Goal: Task Accomplishment & Management: Use online tool/utility

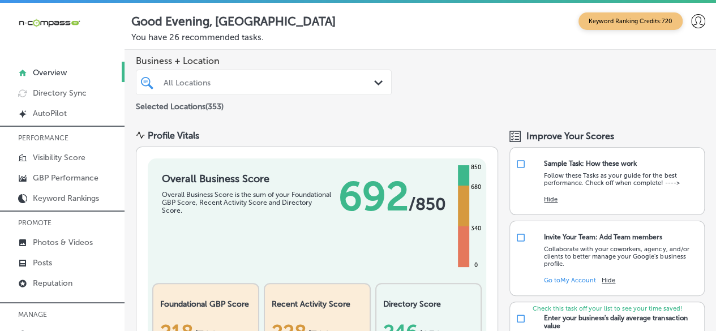
click at [692, 16] on icon at bounding box center [699, 21] width 14 height 14
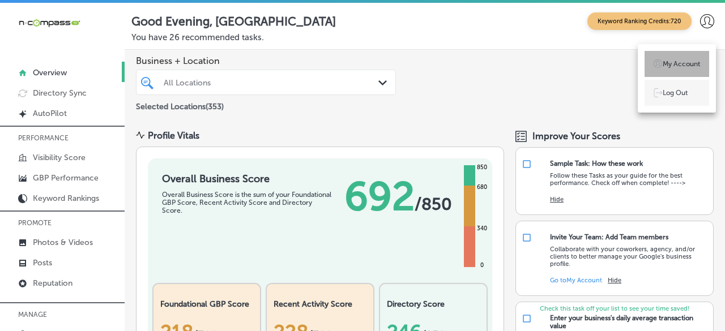
click at [664, 65] on p "My Account" at bounding box center [681, 64] width 37 height 10
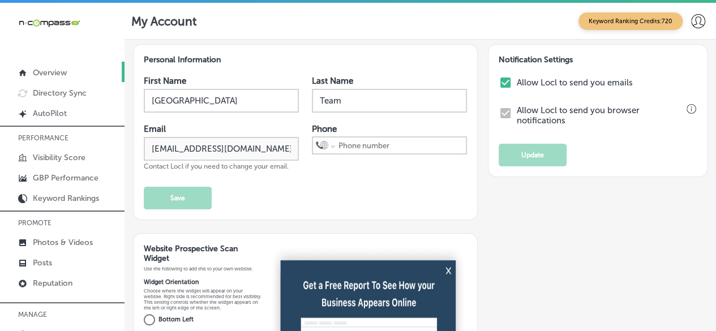
click at [49, 68] on p "Overview" at bounding box center [50, 73] width 34 height 10
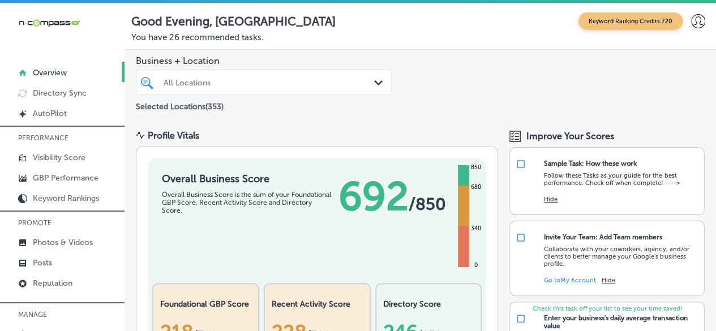
drag, startPoint x: 649, startPoint y: 11, endPoint x: 383, endPoint y: 66, distance: 271.7
click at [384, 66] on span "Business + Location" at bounding box center [264, 61] width 256 height 11
click at [79, 176] on p "GBP Performance" at bounding box center [66, 178] width 66 height 10
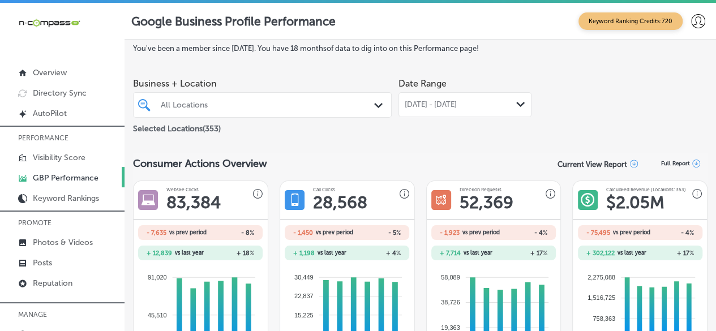
click at [457, 105] on span "[DATE] - [DATE]" at bounding box center [431, 104] width 52 height 9
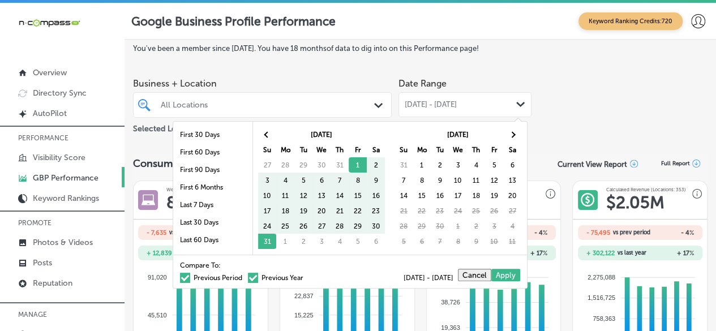
click at [443, 108] on span "[DATE] - [DATE]" at bounding box center [431, 104] width 52 height 9
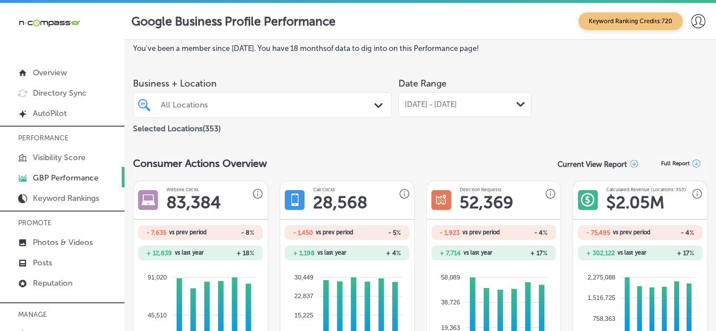
click at [430, 101] on span "[DATE] - [DATE]" at bounding box center [431, 104] width 52 height 9
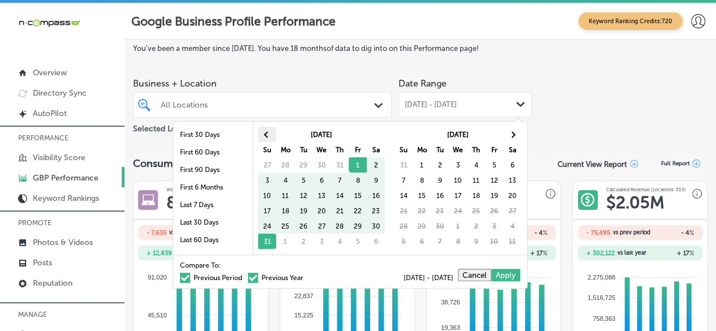
click at [270, 133] on span at bounding box center [267, 134] width 6 height 6
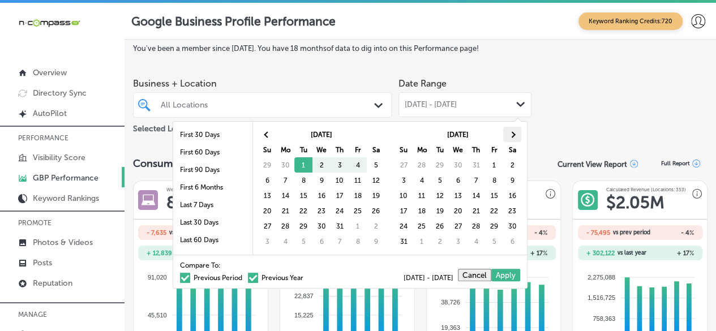
click at [515, 133] on th at bounding box center [513, 134] width 18 height 15
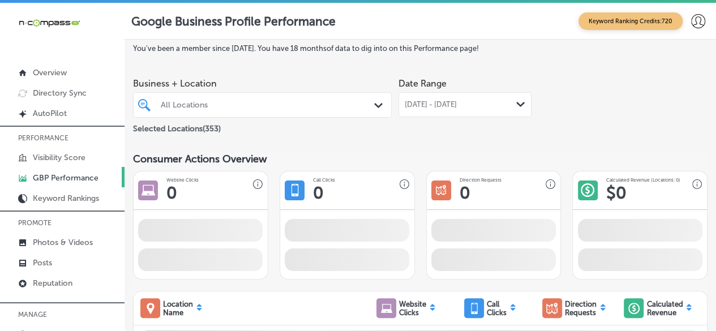
click at [244, 112] on div "All Locations" at bounding box center [262, 104] width 215 height 15
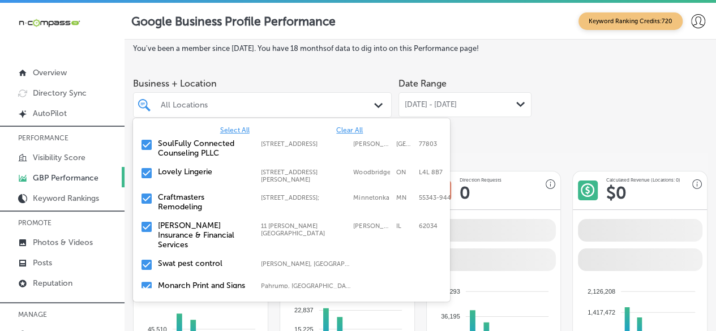
click at [347, 127] on span "Clear All" at bounding box center [349, 130] width 27 height 8
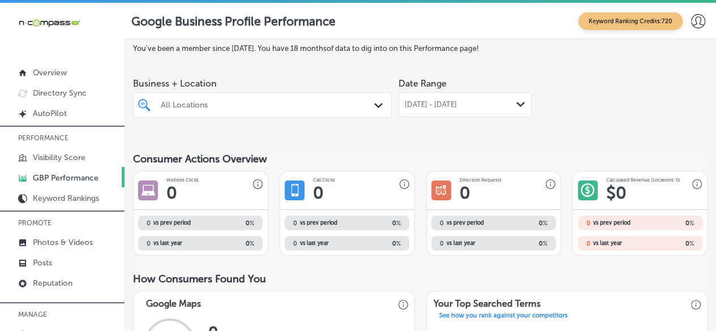
drag, startPoint x: 202, startPoint y: 105, endPoint x: 168, endPoint y: 105, distance: 34.0
click at [169, 107] on div "All Locations" at bounding box center [268, 105] width 215 height 10
click at [168, 105] on div "All Locations" at bounding box center [268, 105] width 215 height 10
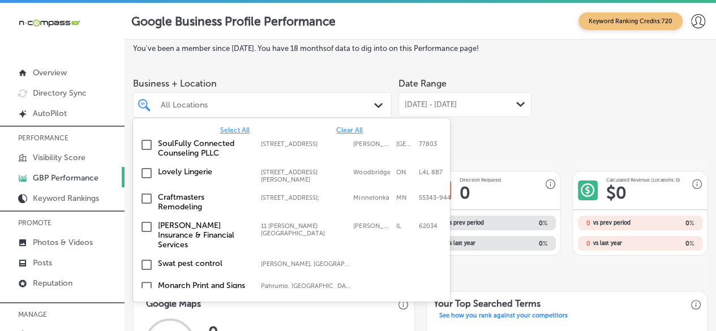
drag, startPoint x: 168, startPoint y: 105, endPoint x: 159, endPoint y: 104, distance: 8.6
click at [160, 104] on div at bounding box center [252, 105] width 185 height 12
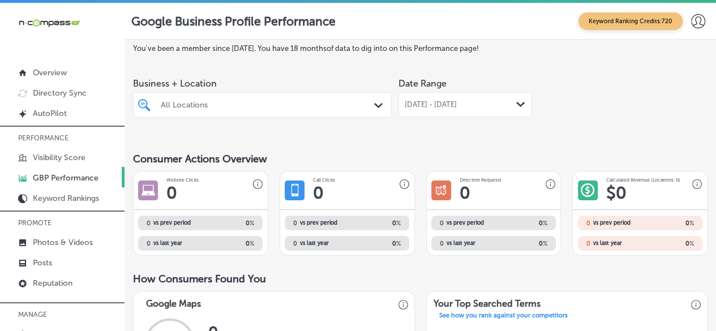
click at [171, 105] on div "All Locations" at bounding box center [268, 105] width 215 height 10
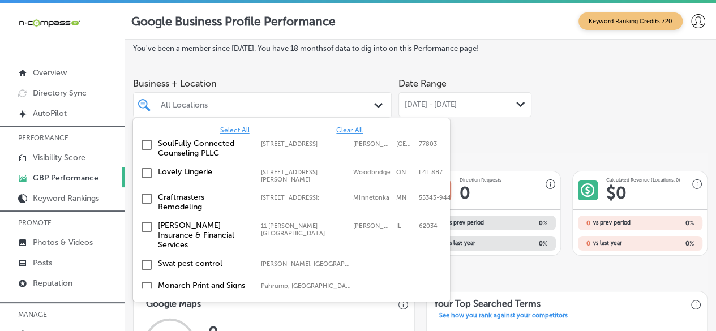
paste input "Suzuki Music School of Orange"
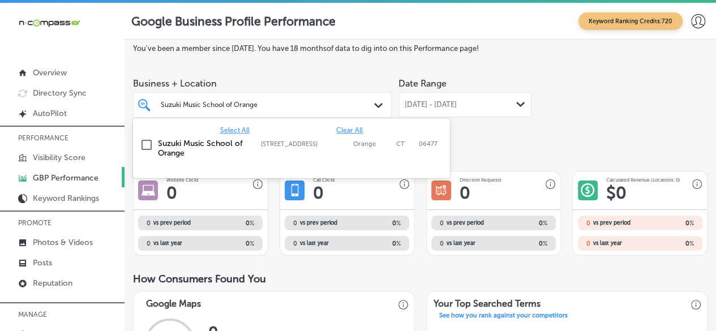
click at [195, 146] on label "Suzuki Music School of Orange" at bounding box center [204, 148] width 92 height 19
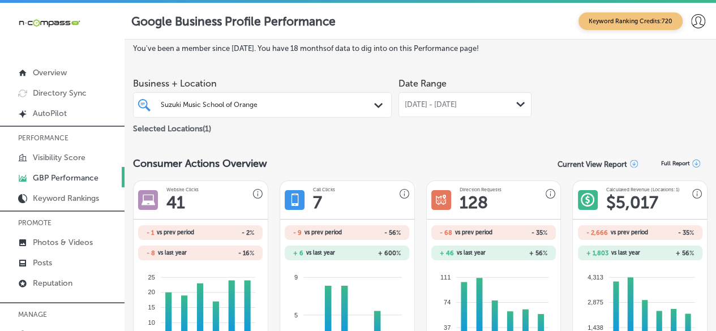
click at [345, 106] on div "Suzuki Music School of Orange Suzuki Music School of Orange" at bounding box center [262, 104] width 215 height 15
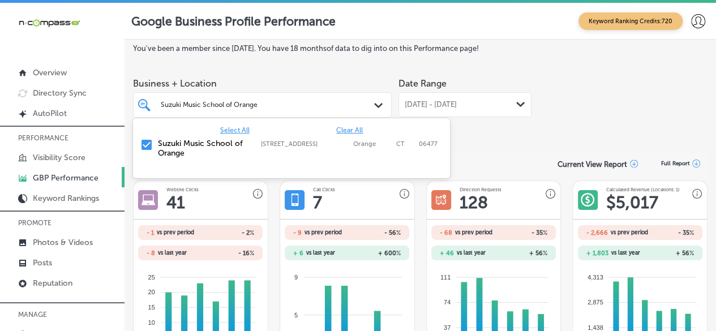
click at [355, 130] on span "Clear All" at bounding box center [349, 130] width 27 height 8
click at [246, 105] on input "Suzuki Music School of Orange" at bounding box center [210, 105] width 99 height 8
paste input "[PERSON_NAME] Guitar Academy"
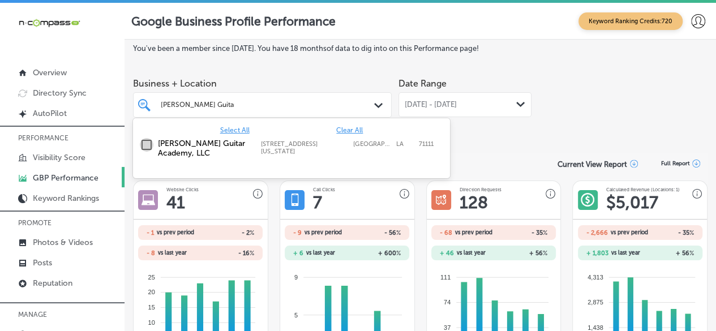
click at [147, 140] on input "checkbox" at bounding box center [147, 145] width 14 height 14
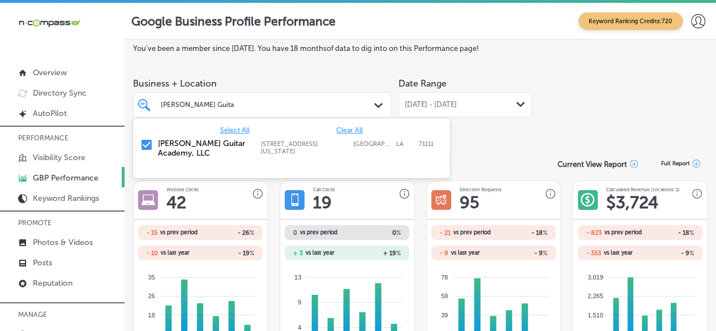
click at [351, 112] on div "[PERSON_NAME] Guitar Academy [PERSON_NAME] Guitar Academy" at bounding box center [262, 104] width 215 height 15
click at [355, 131] on span "Clear All" at bounding box center [349, 130] width 27 height 8
click at [245, 101] on div "[PERSON_NAME] Guitar Academy [PERSON_NAME] Guitar Academy" at bounding box center [252, 105] width 185 height 12
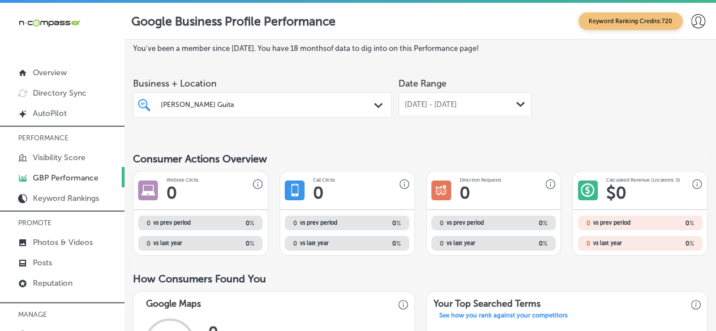
click at [245, 101] on div "[PERSON_NAME] Guitar Academy [PERSON_NAME] Guitar Academy" at bounding box center [252, 105] width 185 height 12
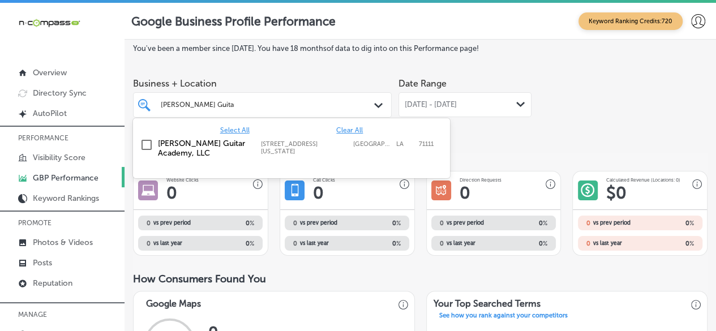
click at [212, 112] on div "[PERSON_NAME] Guitar Academy [PERSON_NAME] Guitar Academy" at bounding box center [262, 104] width 215 height 15
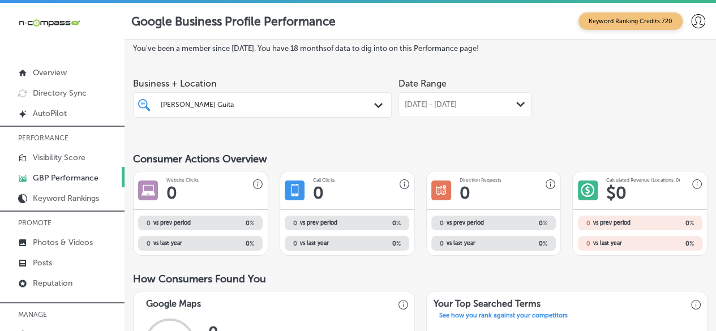
click at [212, 104] on input "[PERSON_NAME] Guitar Academy" at bounding box center [198, 105] width 74 height 8
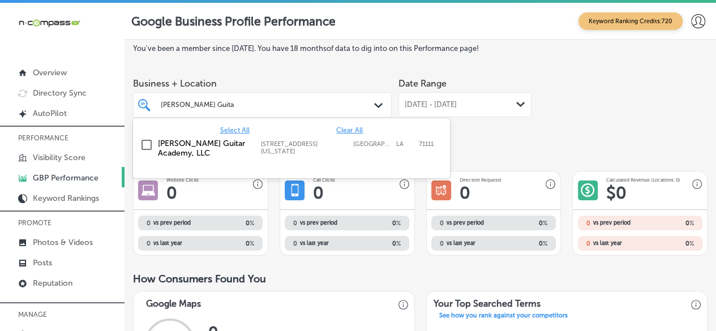
click at [212, 104] on input "[PERSON_NAME] Guitar Academy" at bounding box center [198, 105] width 74 height 8
paste input "[GEOGRAPHIC_DATA][DEMOGRAPHIC_DATA]"
click at [144, 143] on input "checkbox" at bounding box center [147, 145] width 14 height 14
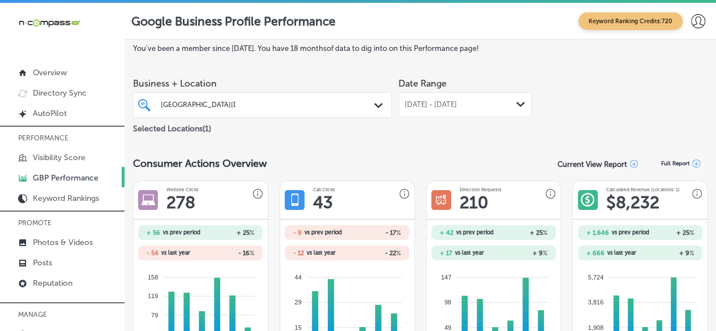
click at [374, 102] on div "Path Created with Sketch." at bounding box center [380, 105] width 12 height 12
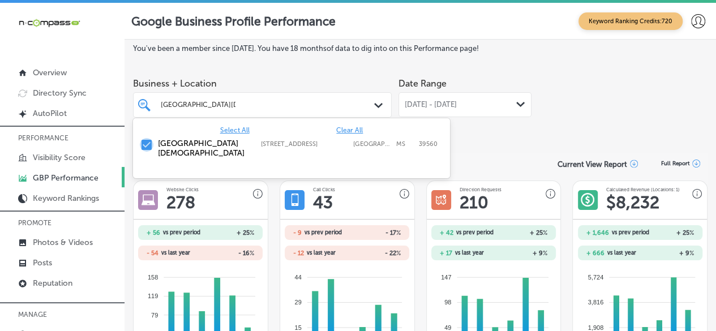
click at [148, 143] on input "checkbox" at bounding box center [147, 145] width 14 height 14
click at [225, 105] on input "[GEOGRAPHIC_DATA][DEMOGRAPHIC_DATA]" at bounding box center [198, 105] width 75 height 8
paste input "Dancin Around Dance Studio"
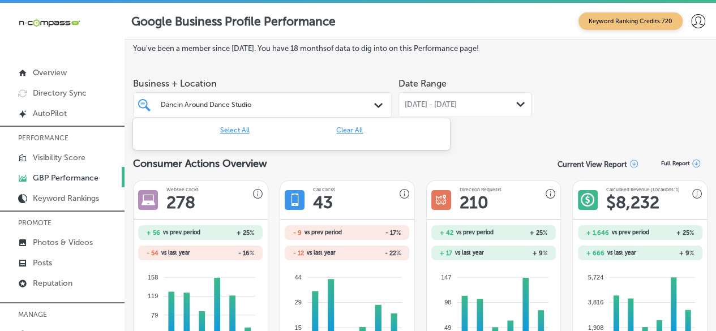
click at [181, 101] on input "Dancin Around Dance Studio" at bounding box center [208, 105] width 94 height 8
click at [241, 105] on input "Dancing Around Dance Studio" at bounding box center [210, 105] width 98 height 8
type input "Dancing Around Dance"
click at [345, 127] on span "Clear All" at bounding box center [349, 130] width 27 height 8
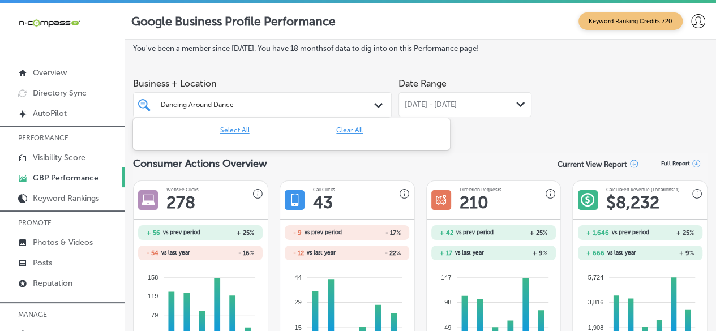
click at [201, 106] on input "Dancing Around Dance" at bounding box center [198, 105] width 74 height 8
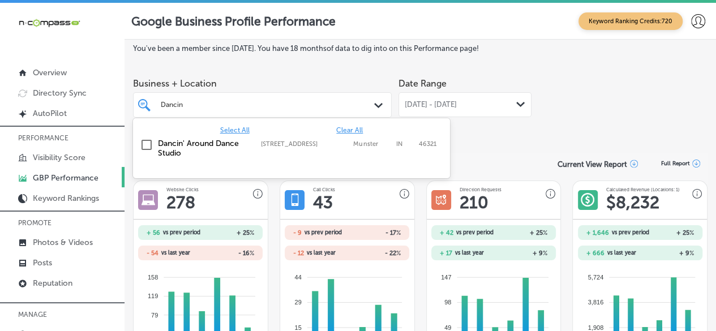
click at [146, 142] on input "checkbox" at bounding box center [147, 145] width 14 height 14
click at [500, 129] on div "Date Range [DATE] - [DATE] Path Created with Sketch." at bounding box center [465, 103] width 133 height 63
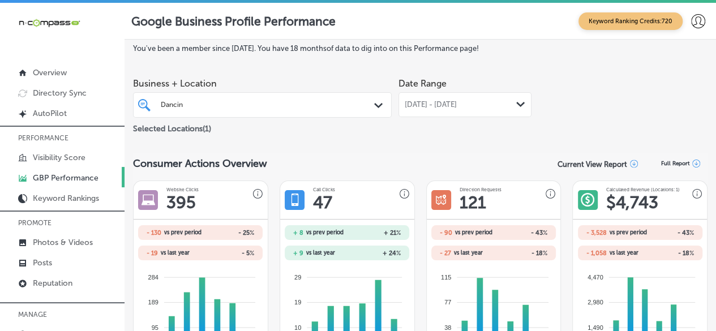
click at [374, 110] on div "Path Created with Sketch." at bounding box center [380, 105] width 12 height 12
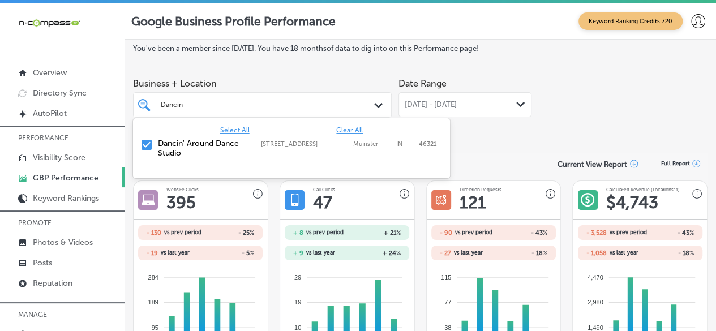
click at [353, 131] on span "Clear All" at bounding box center [349, 130] width 27 height 8
click at [174, 103] on input "Dancin" at bounding box center [172, 105] width 23 height 8
paste input "Northeast [US_STATE] Area Agency on Aging"
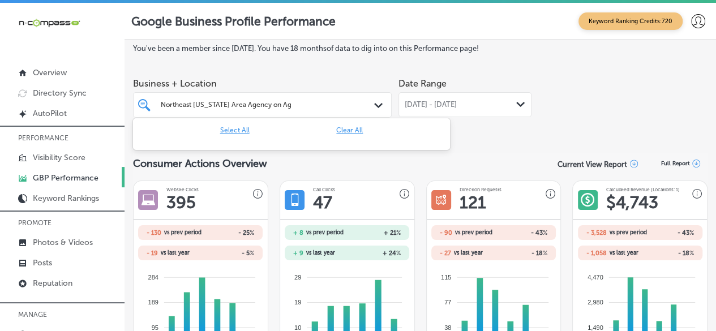
click at [283, 105] on input "Northeast [US_STATE] Area Agency on Aging" at bounding box center [226, 105] width 130 height 8
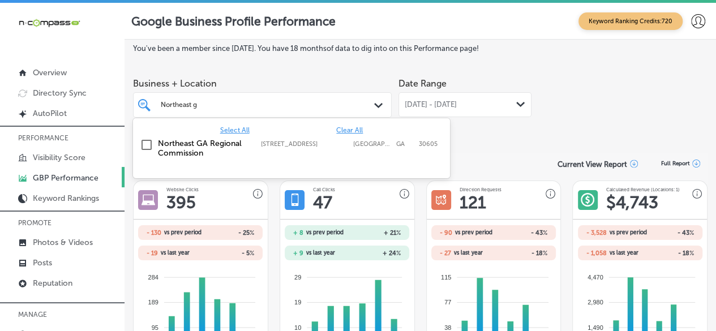
click at [152, 146] on input "checkbox" at bounding box center [147, 145] width 14 height 14
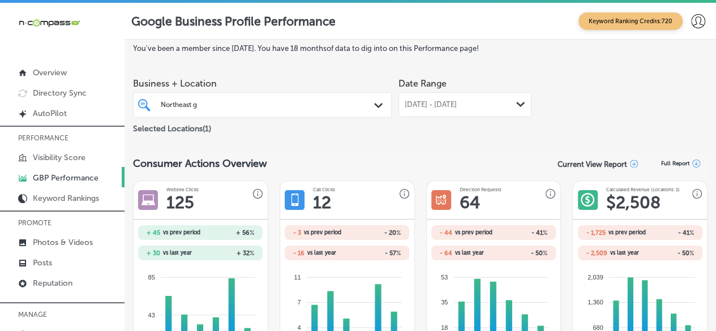
click at [374, 100] on div "Path Created with Sketch." at bounding box center [380, 105] width 12 height 12
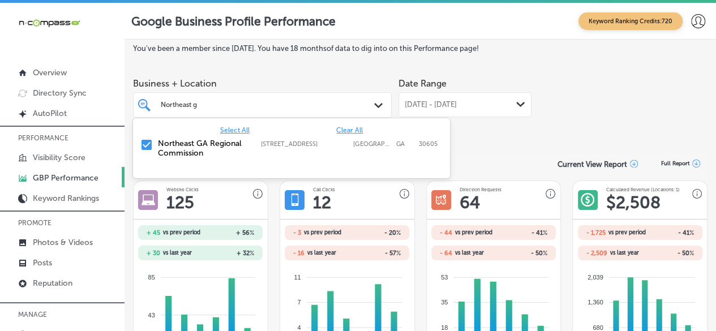
click at [357, 125] on div "Select All Clear All Northeast GA Regional Commission 305 Research Drive, Athen…" at bounding box center [291, 141] width 317 height 46
click at [352, 127] on span "Clear All" at bounding box center [349, 130] width 27 height 8
click at [180, 105] on input "Northeast g" at bounding box center [180, 105] width 38 height 8
click at [179, 105] on input "Northeast g" at bounding box center [180, 105] width 38 height 8
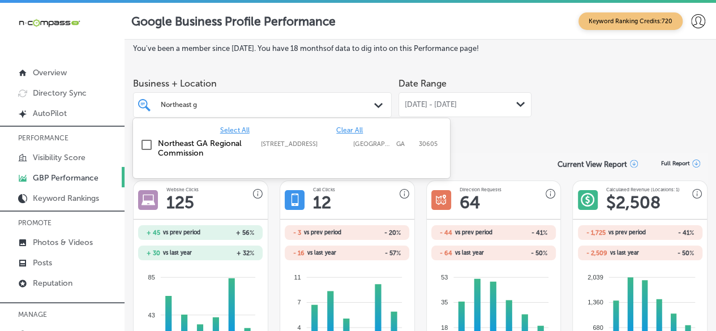
click at [179, 105] on input "Northeast g" at bounding box center [180, 105] width 38 height 8
paste input "euroFiT Connections"
click at [146, 143] on input "checkbox" at bounding box center [147, 145] width 14 height 14
click at [486, 127] on div "Date Range [DATE] - [DATE] Path Created with Sketch." at bounding box center [465, 103] width 133 height 63
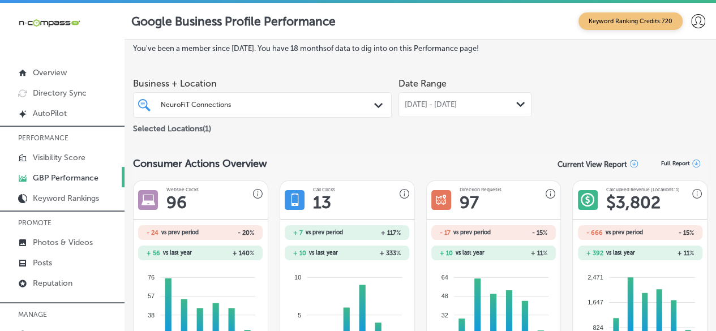
click at [375, 97] on div "NeuroFiT Connections NeuroFiT Connections Path Created with Sketch." at bounding box center [263, 104] width 258 height 15
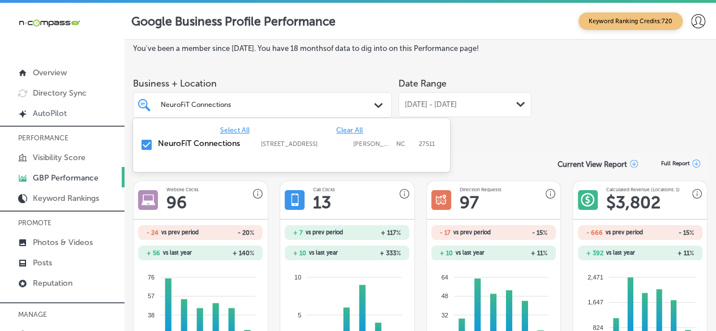
click at [362, 131] on span "Clear All" at bounding box center [349, 130] width 27 height 8
click at [193, 103] on input "NeuroFiT Connections" at bounding box center [197, 105] width 72 height 8
paste input "[GEOGRAPHIC_DATA]"
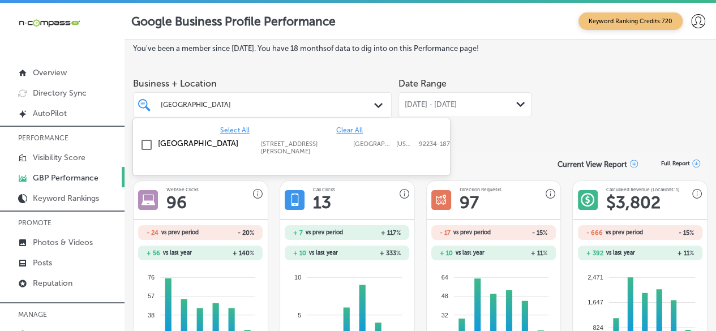
click at [150, 143] on input "checkbox" at bounding box center [147, 145] width 14 height 14
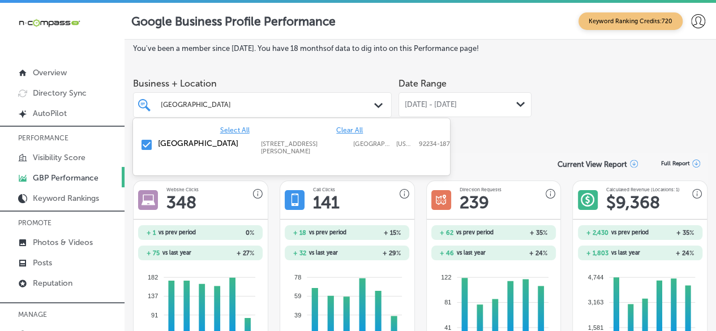
click at [377, 104] on polygon at bounding box center [378, 105] width 8 height 5
click at [348, 130] on span "Clear All" at bounding box center [349, 130] width 27 height 8
click at [224, 105] on input "[GEOGRAPHIC_DATA]" at bounding box center [206, 105] width 91 height 8
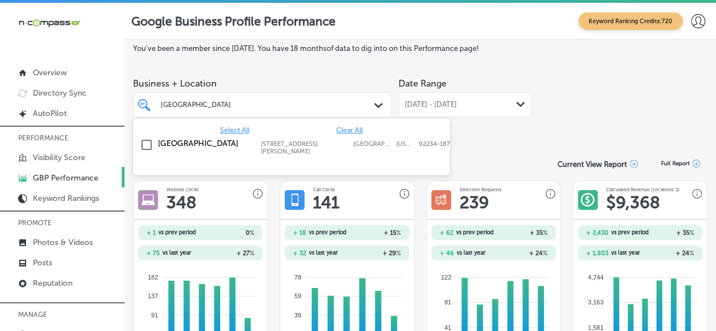
paste input "Island Dog Pet Spa"
click at [143, 142] on input "checkbox" at bounding box center [147, 145] width 14 height 14
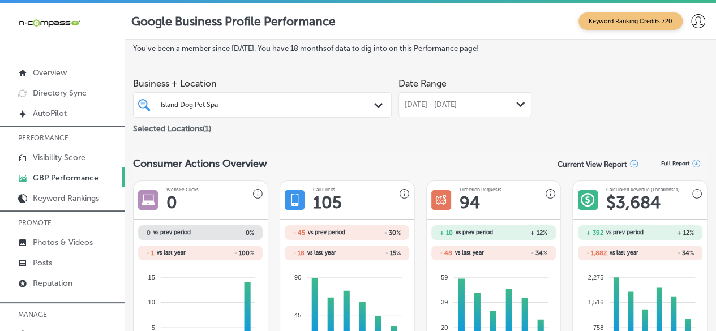
click at [328, 106] on div "Island Dog Pet Spa Island Dog Pet Spa" at bounding box center [252, 105] width 185 height 12
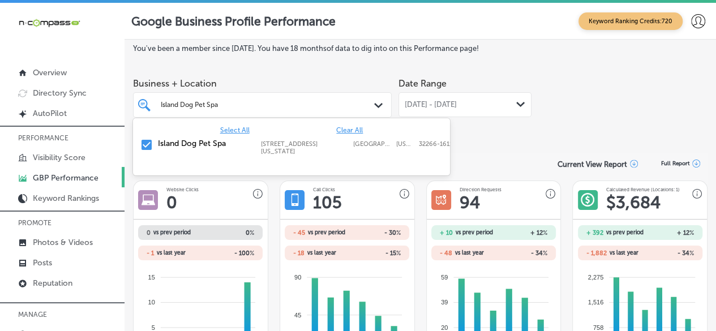
click at [147, 143] on input "checkbox" at bounding box center [147, 145] width 14 height 14
click at [350, 130] on span "Clear All" at bounding box center [349, 130] width 27 height 8
click at [190, 108] on input "Island Dog Pet Spa" at bounding box center [191, 105] width 60 height 8
click at [189, 108] on input "Island Dog Pet Spa" at bounding box center [191, 105] width 60 height 8
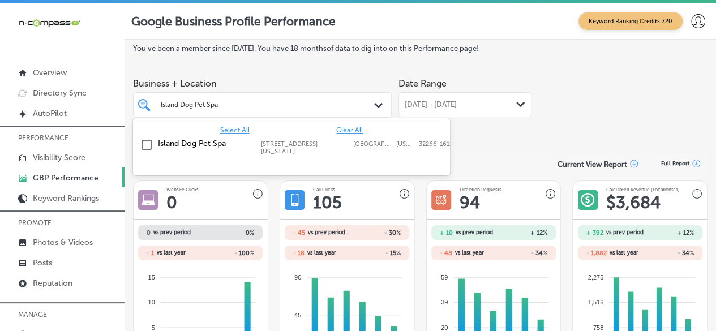
click at [189, 108] on input "Island Dog Pet Spa" at bounding box center [191, 105] width 60 height 8
paste input "MyVet Chesapeake"
click at [144, 148] on input "checkbox" at bounding box center [147, 145] width 14 height 14
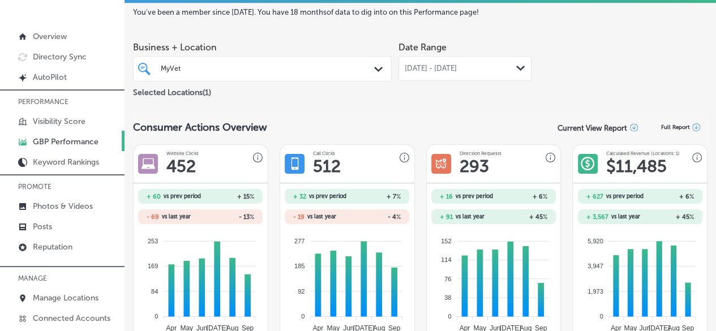
click at [374, 65] on div "Path Created with Sketch." at bounding box center [380, 69] width 12 height 12
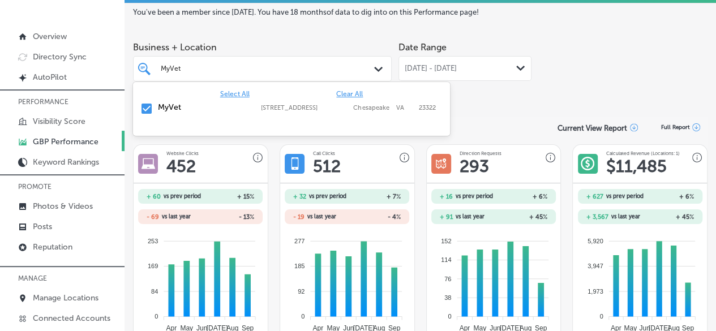
click at [339, 93] on span "Clear All" at bounding box center [349, 94] width 27 height 8
click at [173, 69] on input "MyVet" at bounding box center [171, 69] width 21 height 8
paste input "cGee Veterinary Service LLC"
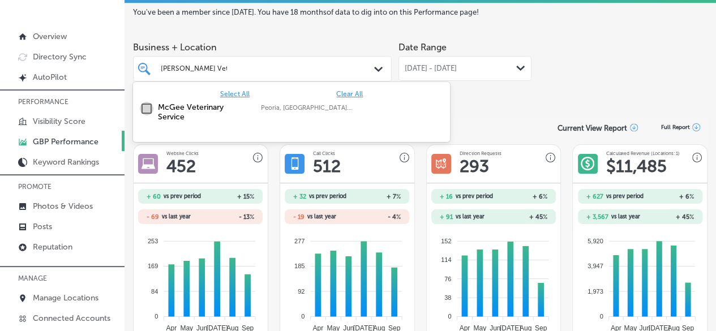
click at [150, 110] on input "checkbox" at bounding box center [147, 109] width 14 height 14
click at [500, 85] on div "Date Range [DATE] - [DATE] Path Created with Sketch." at bounding box center [465, 67] width 133 height 63
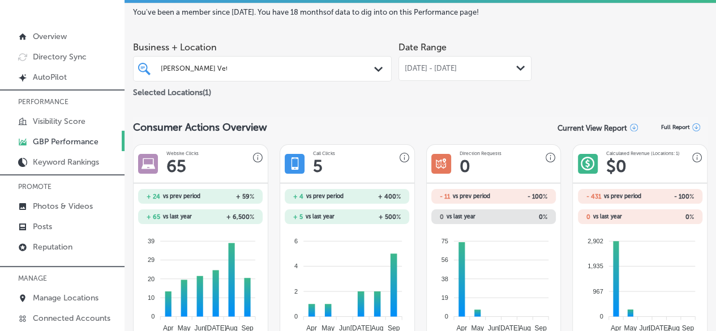
click at [350, 70] on div "McGee Veterinary Se McGee Veterinary Se" at bounding box center [262, 68] width 215 height 15
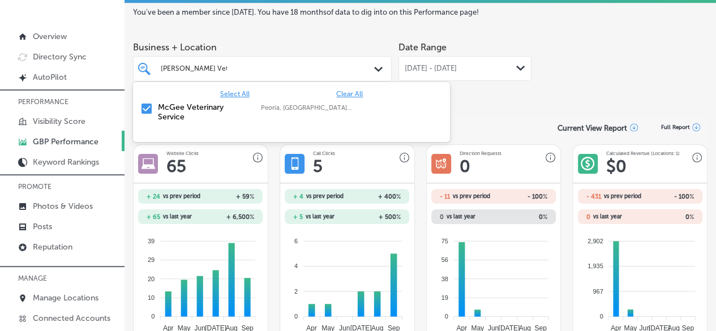
click at [356, 93] on span "Clear All" at bounding box center [349, 94] width 27 height 8
click at [196, 67] on input "McGee Veterinary Se" at bounding box center [194, 69] width 66 height 8
click at [195, 67] on input "McGee Veterinary Se" at bounding box center [194, 69] width 66 height 8
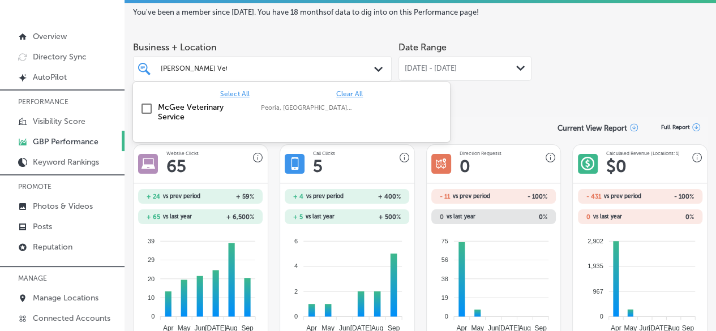
paste input "Spine of Life Upper Cervical [MEDICAL_DATA]"
click at [143, 107] on input "checkbox" at bounding box center [147, 109] width 14 height 14
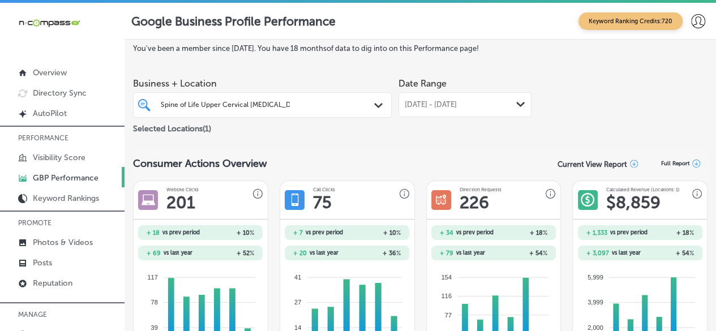
click at [266, 110] on div "Spine of Life Upper Cervical Chiropractic Spine of Life Upper Cervical Chiropra…" at bounding box center [252, 105] width 185 height 12
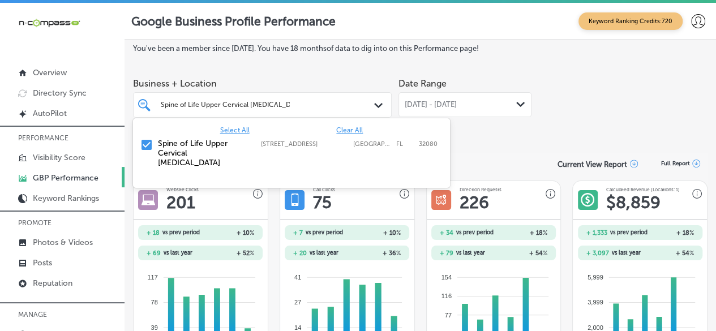
click at [351, 126] on span "Clear All" at bounding box center [349, 130] width 27 height 8
click at [264, 109] on div "Spine of Life Upper Cervical Chiropractic Spine of Life Upper Cervical Chiropra…" at bounding box center [225, 105] width 129 height 10
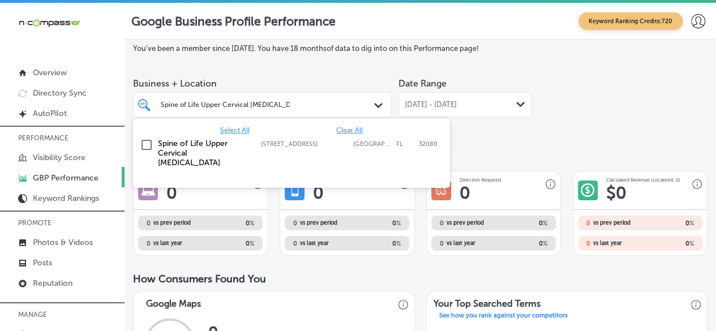
click at [264, 109] on div "Spine of Life Upper Cervical Chiropractic Spine of Life Upper Cervical Chiropra…" at bounding box center [225, 105] width 129 height 10
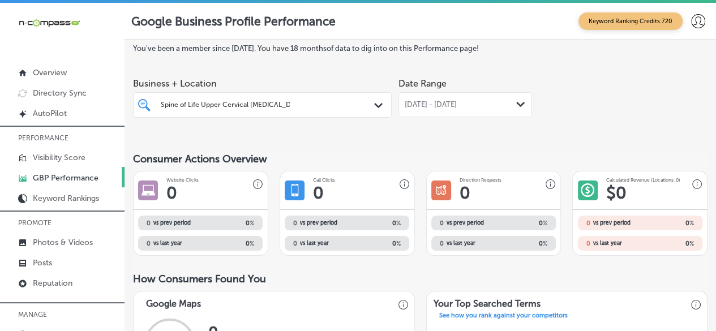
click at [265, 104] on input "Spine of Life Upper Cervical [MEDICAL_DATA]" at bounding box center [225, 105] width 129 height 8
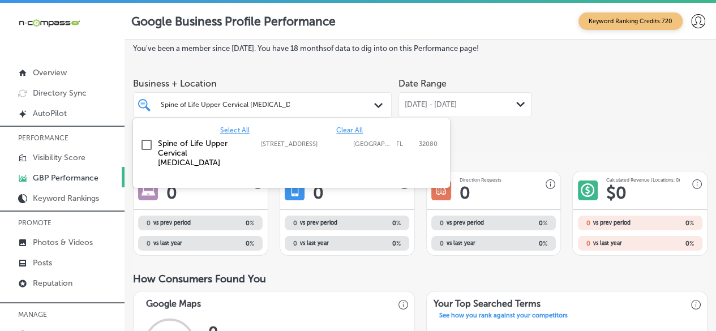
click at [265, 104] on input "Spine of Life Upper Cervical [MEDICAL_DATA]" at bounding box center [225, 105] width 129 height 8
paste input "Zivel - Performance & Recovery [GEOGRAPHIC_DATA]"
click at [148, 143] on input "checkbox" at bounding box center [147, 145] width 14 height 14
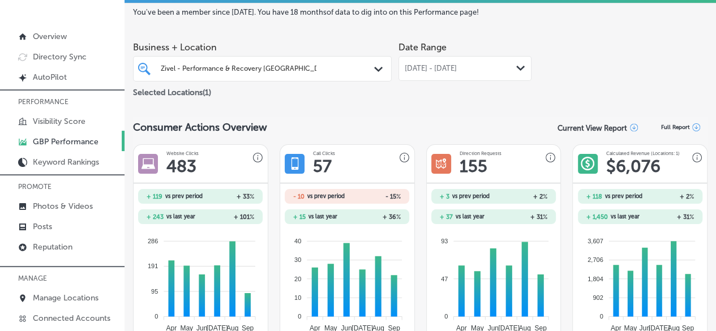
click at [325, 58] on div "Zivel - Performance & Recovery Highlands Ranch Zivel - Performance & Recovery […" at bounding box center [262, 68] width 259 height 25
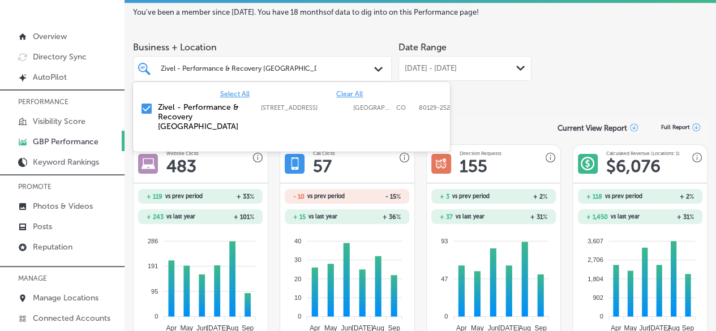
click at [344, 91] on span "Clear All" at bounding box center [349, 94] width 27 height 8
click at [258, 70] on input "Zivel - Performance & Recovery [GEOGRAPHIC_DATA]" at bounding box center [239, 69] width 156 height 8
paste input "Spa on [PERSON_NAME]"
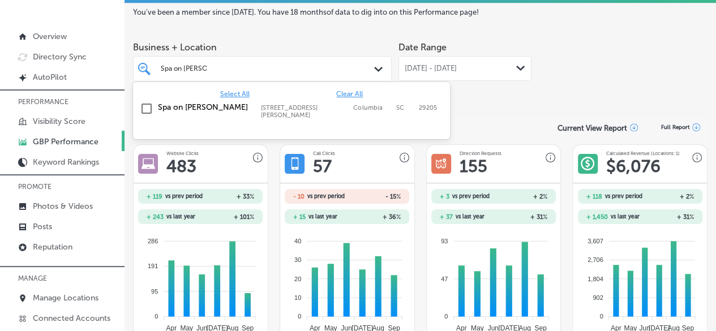
click at [147, 108] on input "checkbox" at bounding box center [147, 109] width 14 height 14
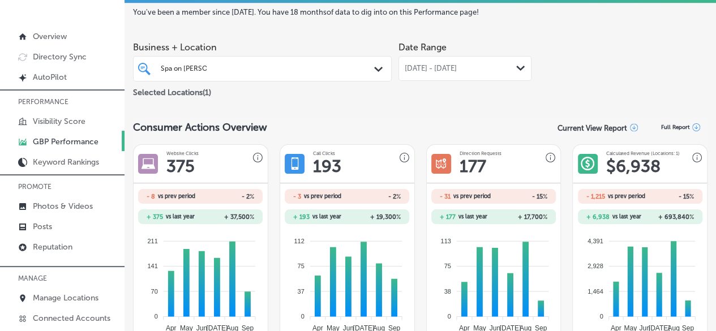
click at [351, 69] on div "Spa on Devine Spa on Devine" at bounding box center [262, 68] width 215 height 15
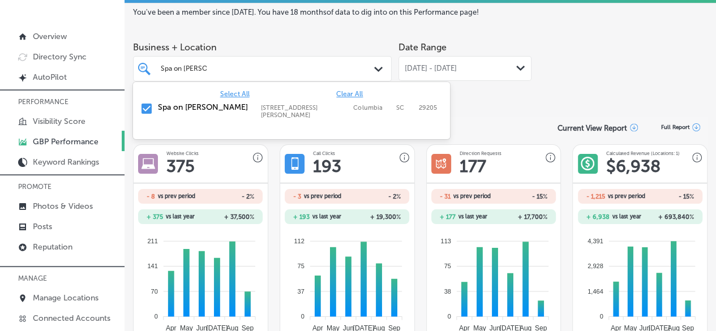
click at [347, 93] on span "Clear All" at bounding box center [349, 94] width 27 height 8
click at [189, 69] on input "Spa on [PERSON_NAME]" at bounding box center [184, 69] width 46 height 8
paste input "Trident Health Car"
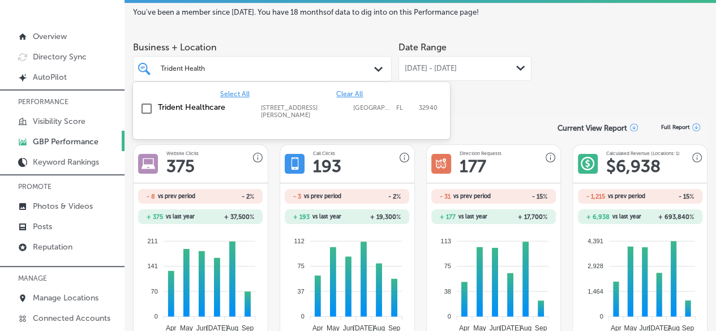
click at [142, 108] on input "checkbox" at bounding box center [147, 109] width 14 height 14
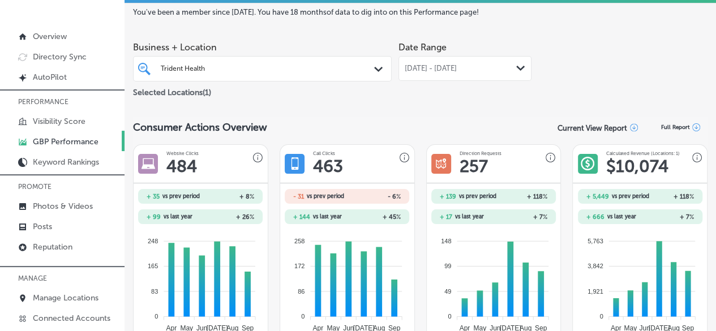
click at [367, 75] on div "Trident Health Trident Health Path Created with Sketch." at bounding box center [263, 68] width 258 height 15
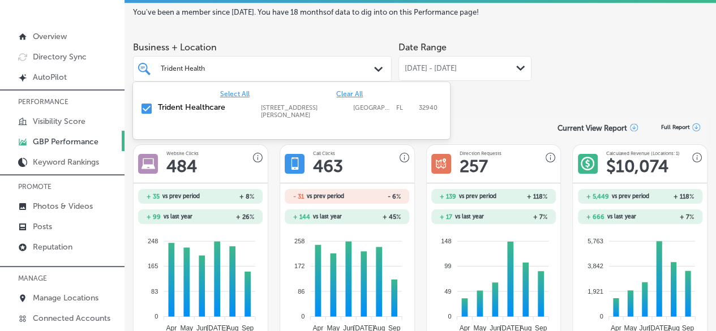
click at [350, 95] on span "Clear All" at bounding box center [349, 94] width 27 height 8
click at [194, 69] on input "Trident Health" at bounding box center [184, 69] width 46 height 8
click at [193, 69] on input "Trident Health" at bounding box center [184, 69] width 46 height 8
paste input "Mississippi Asthma & Allergy -D'Iberville"
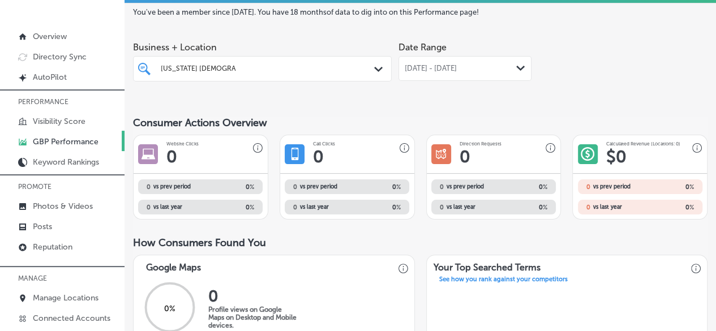
click at [204, 74] on div "Mississippi Asthma & All Mississippi Asthma & All" at bounding box center [252, 68] width 185 height 12
click at [285, 75] on div "Mississippi Asthma & Allergy Clini Mississippi Asthma & Allergy Clini Path Crea…" at bounding box center [262, 68] width 259 height 25
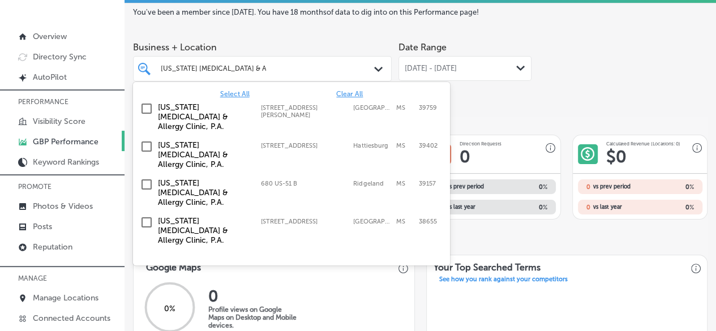
click at [140, 107] on input "checkbox" at bounding box center [147, 109] width 14 height 14
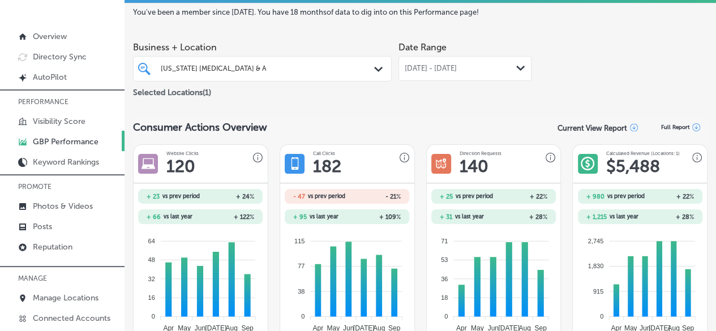
click at [339, 74] on div "Mississippi Asthma & Allergy Clini Mississippi Asthma & Allergy Clini" at bounding box center [262, 68] width 215 height 15
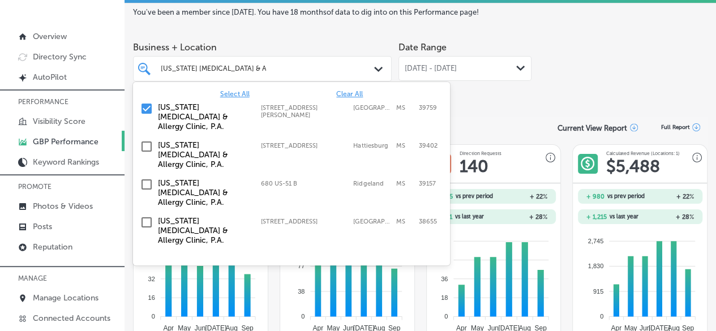
click at [150, 106] on input "checkbox" at bounding box center [147, 109] width 14 height 14
click at [146, 140] on input "checkbox" at bounding box center [147, 147] width 14 height 14
click at [146, 106] on input "checkbox" at bounding box center [147, 109] width 14 height 14
click at [147, 140] on input "checkbox" at bounding box center [147, 147] width 14 height 14
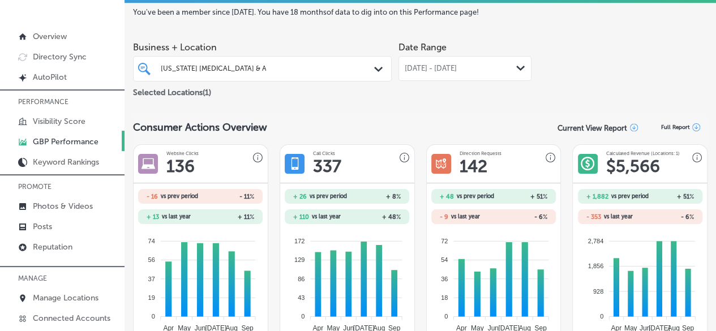
click at [316, 71] on div "Mississippi Asthma & Allergy Clini Mississippi Asthma & Allergy Clini" at bounding box center [252, 68] width 185 height 12
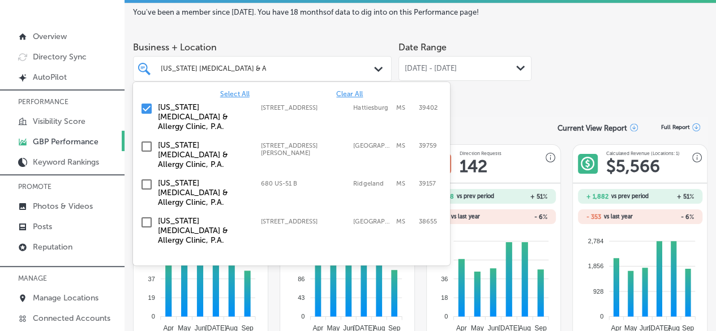
click at [147, 108] on input "checkbox" at bounding box center [147, 109] width 14 height 14
click at [147, 178] on input "checkbox" at bounding box center [147, 185] width 14 height 14
click at [484, 98] on div "Date Range [DATE] - [DATE] Path Created with Sketch." at bounding box center [465, 67] width 133 height 63
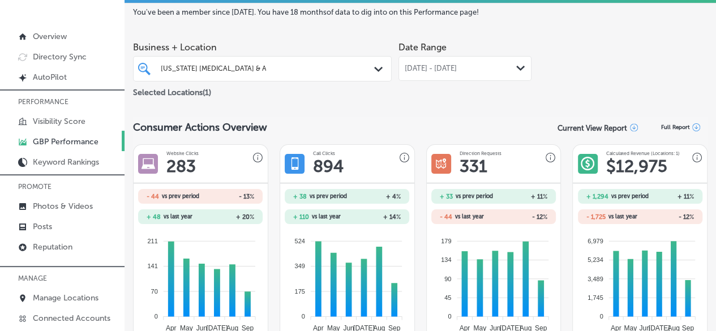
click at [244, 63] on div "Mississippi Asthma & Allergy Clini Mississippi Asthma & Allergy Clini" at bounding box center [213, 68] width 105 height 10
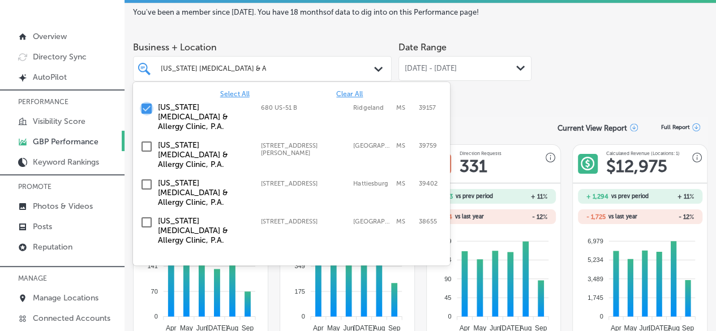
click at [146, 108] on input "checkbox" at bounding box center [147, 109] width 14 height 14
click at [144, 216] on input "checkbox" at bounding box center [147, 223] width 14 height 14
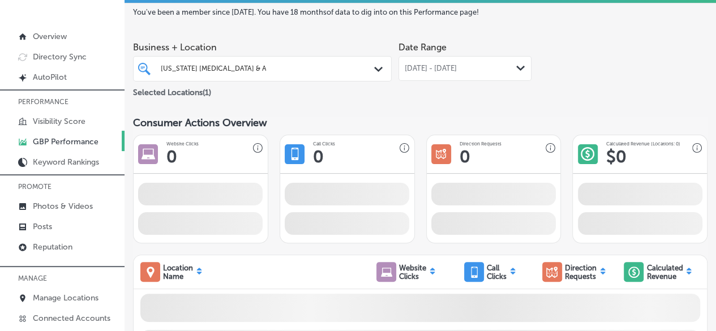
click at [468, 118] on div "Consumer Actions Overview" at bounding box center [420, 123] width 575 height 12
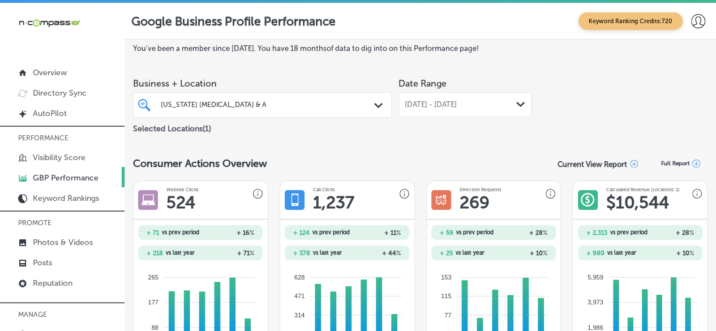
click at [309, 106] on div "Mississippi Asthma & Allergy Clini Mississippi Asthma & Allergy Clini" at bounding box center [252, 105] width 185 height 12
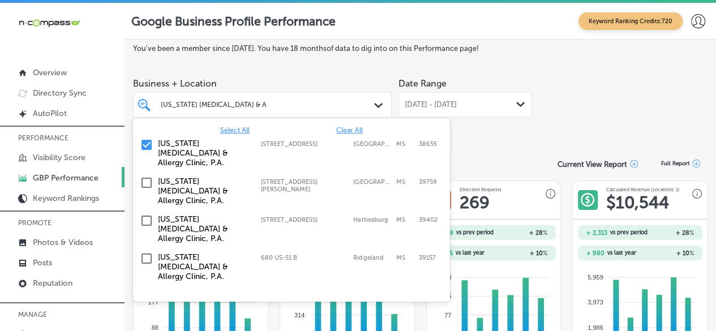
click at [358, 129] on span "Clear All" at bounding box center [349, 130] width 27 height 8
click at [250, 104] on input "Mississippi Asthma & Allergy Clini" at bounding box center [213, 105] width 105 height 8
paste input "Trident Healthcare"
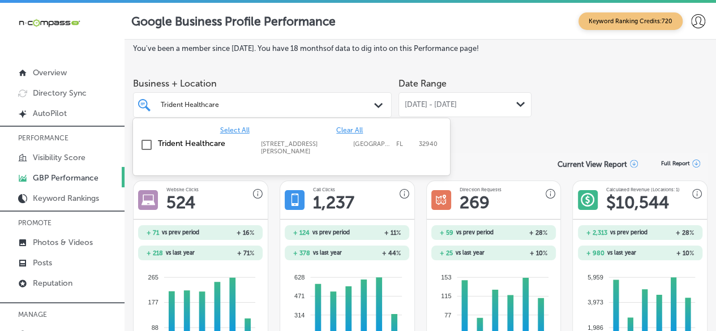
click at [145, 145] on input "checkbox" at bounding box center [147, 145] width 14 height 14
type input "Trident Healthcare"
click at [541, 123] on div "Business + Location option 7960 N Wickham Rd Suite 101, selected. option 7960 N…" at bounding box center [420, 103] width 575 height 63
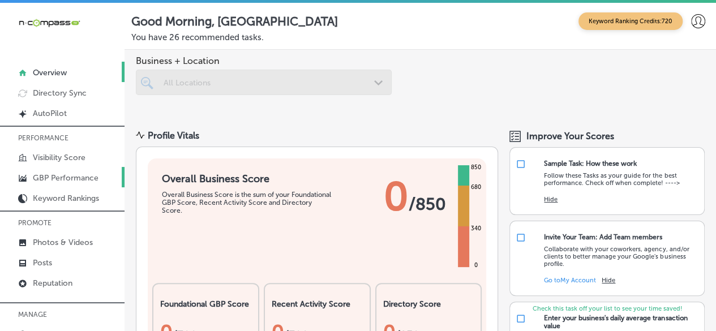
click at [77, 178] on p "GBP Performance" at bounding box center [66, 178] width 66 height 10
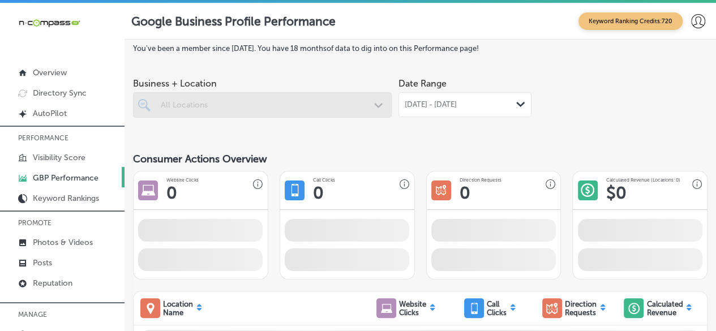
click at [415, 104] on span "Aug 01, 2025 - Aug 31, 2025" at bounding box center [431, 104] width 52 height 9
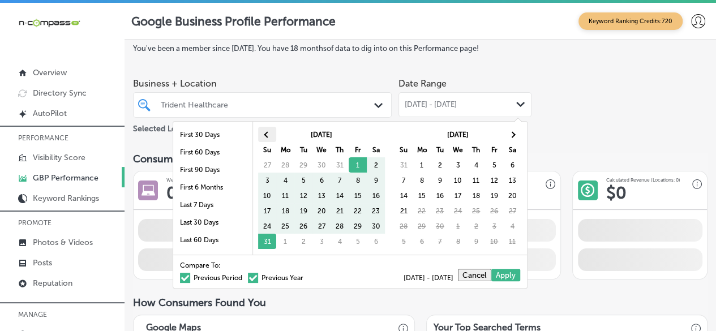
click at [261, 134] on th at bounding box center [267, 134] width 18 height 15
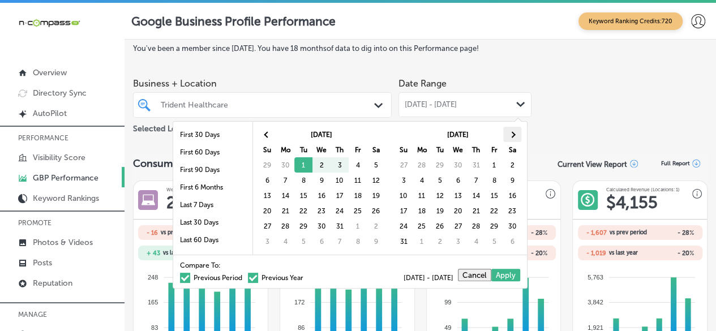
click at [518, 132] on th at bounding box center [513, 134] width 18 height 15
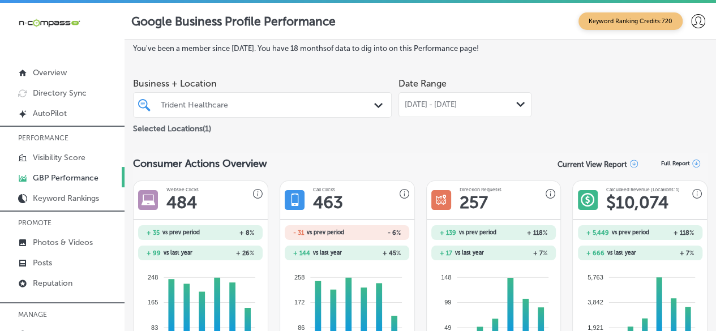
click at [186, 101] on div "Trident Healthcare" at bounding box center [268, 105] width 215 height 10
click at [275, 106] on div "Trident Healthcare" at bounding box center [268, 105] width 215 height 10
click at [267, 106] on div "Trident Healthcare" at bounding box center [268, 105] width 215 height 10
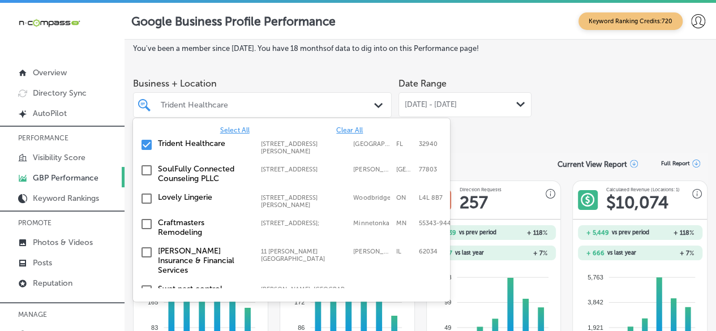
click at [340, 129] on span "Clear All" at bounding box center [349, 130] width 27 height 8
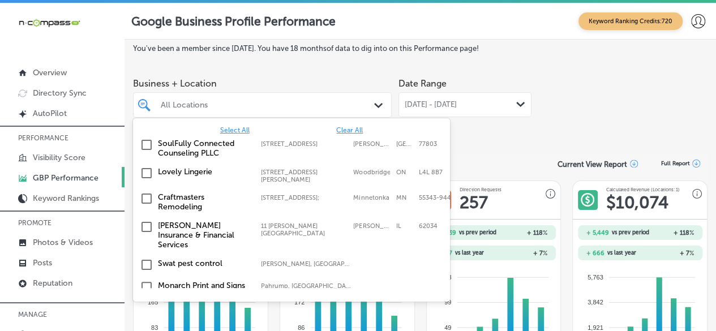
click at [193, 103] on div "All Locations" at bounding box center [268, 105] width 215 height 10
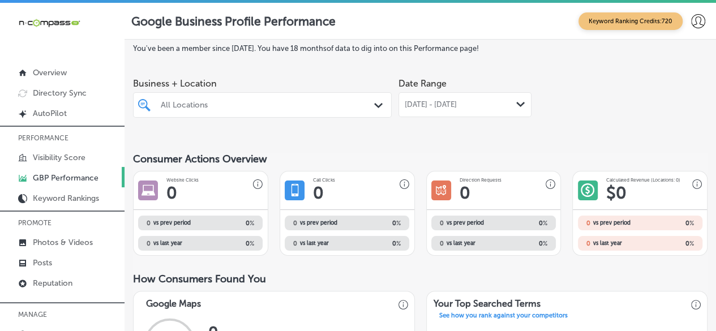
click at [193, 103] on div "All Locations" at bounding box center [268, 105] width 215 height 10
click at [193, 106] on div "All Locations" at bounding box center [268, 105] width 215 height 10
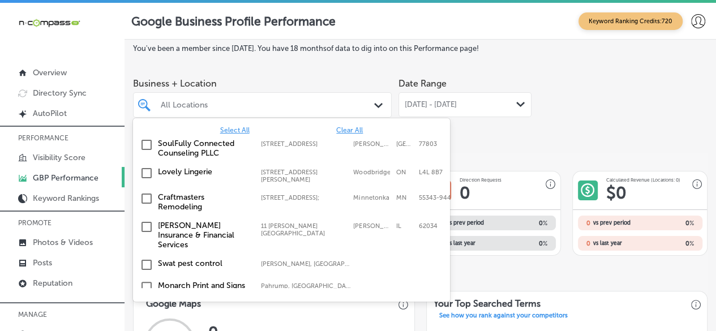
paste input "Mississippi Asthma & Allergy -D'Iberville"
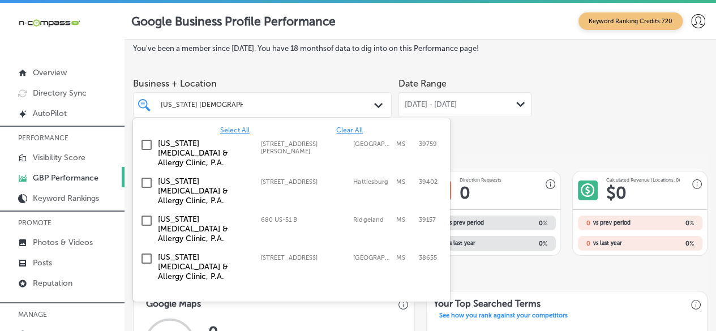
click at [148, 252] on input "checkbox" at bounding box center [147, 259] width 14 height 14
type input "[US_STATE] [DEMOGRAPHIC_DATA] & Aller"
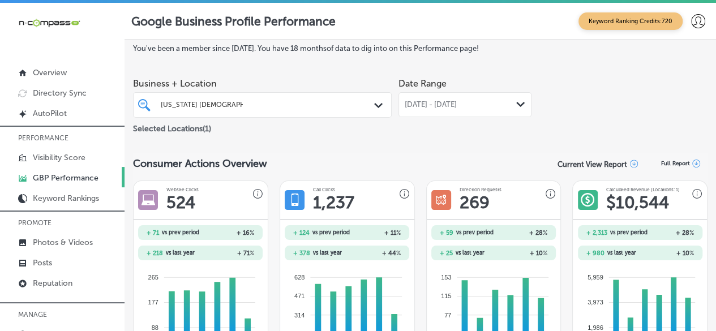
click at [316, 105] on div "[US_STATE] [DEMOGRAPHIC_DATA] & Aller [US_STATE] [MEDICAL_DATA] & Aller" at bounding box center [252, 105] width 185 height 12
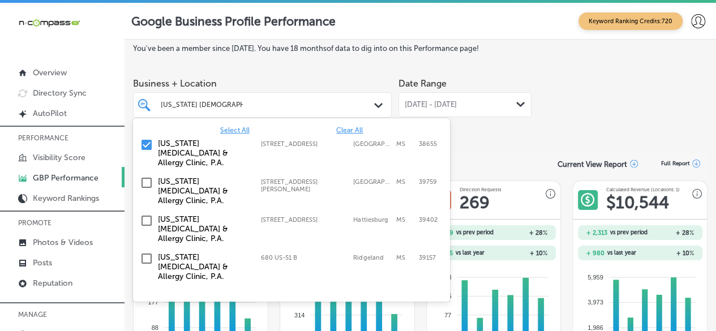
click at [349, 129] on span "Clear All" at bounding box center [349, 130] width 27 height 8
click at [209, 104] on input "[US_STATE] [DEMOGRAPHIC_DATA] & Aller" at bounding box center [202, 105] width 82 height 8
paste input "Suzuki Music School of Orange"
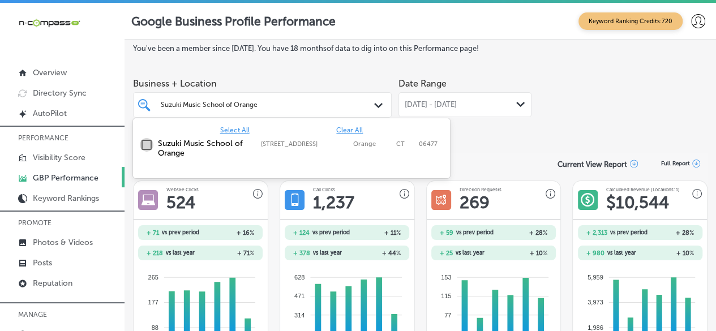
click at [150, 144] on input "checkbox" at bounding box center [147, 145] width 14 height 14
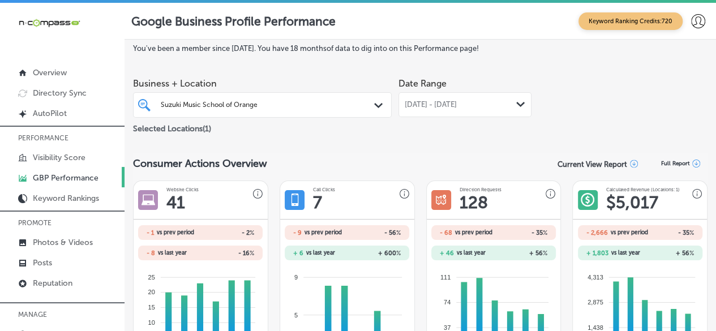
click at [214, 108] on input "Suzuki Music School of Orange" at bounding box center [210, 105] width 99 height 8
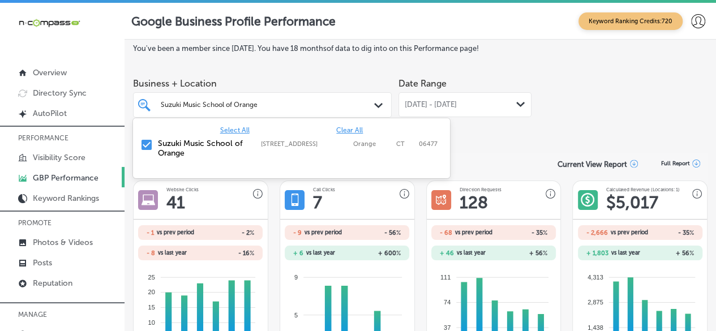
click at [216, 101] on input "Suzuki Music School of Orange" at bounding box center [210, 105] width 99 height 8
click at [342, 127] on span "Clear All" at bounding box center [349, 130] width 27 height 8
paste input "[PERSON_NAME] Guitar Academy"
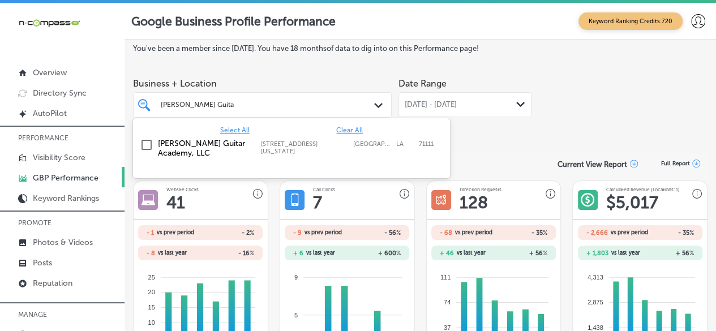
click at [151, 141] on input "checkbox" at bounding box center [147, 145] width 14 height 14
click at [442, 139] on div "[PERSON_NAME] Guitar Academy, LLC [STREET_ADDRESS][GEOGRAPHIC_DATA][US_STATE][S…" at bounding box center [292, 148] width 308 height 24
click at [290, 148] on div "[PERSON_NAME] Guitar Academy, LLC [STREET_ADDRESS][GEOGRAPHIC_DATA][US_STATE][S…" at bounding box center [272, 148] width 229 height 19
click at [520, 131] on div "Date Range [DATE] - [DATE] Path Created with Sketch." at bounding box center [465, 103] width 133 height 63
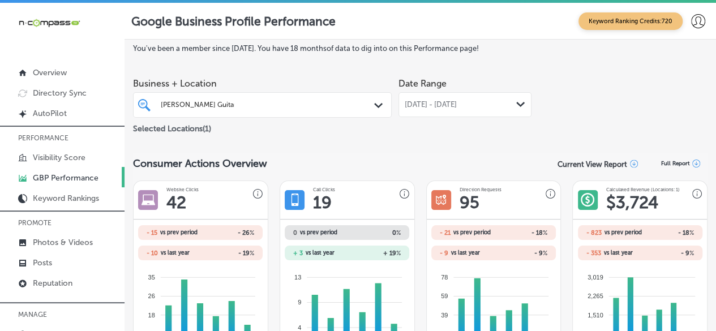
click at [297, 99] on div "[PERSON_NAME] Guitar Academy [PERSON_NAME] Guitar Academy" at bounding box center [252, 105] width 185 height 12
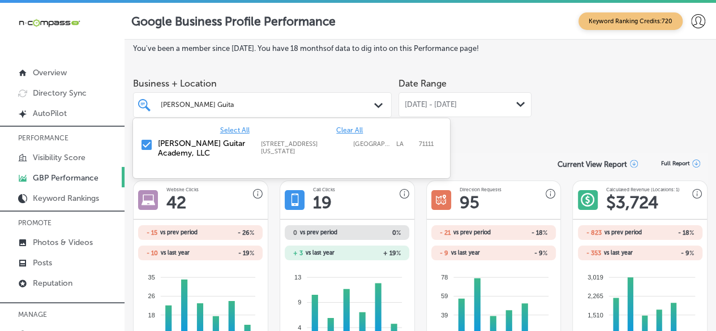
click at [353, 129] on span "Clear All" at bounding box center [349, 130] width 27 height 8
click at [224, 106] on input "[PERSON_NAME] Guitar Academy" at bounding box center [198, 105] width 74 height 8
paste input "[GEOGRAPHIC_DATA][DEMOGRAPHIC_DATA]"
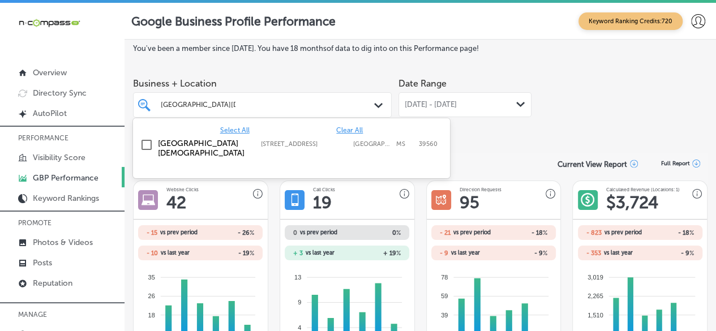
click at [223, 158] on div "Select All Clear All Coast [DEMOGRAPHIC_DATA] School [STREET_ADDRESS] [STREET_A…" at bounding box center [291, 148] width 317 height 60
click at [237, 147] on div "[GEOGRAPHIC_DATA] [STREET_ADDRESS] [STREET_ADDRESS]" at bounding box center [292, 148] width 308 height 24
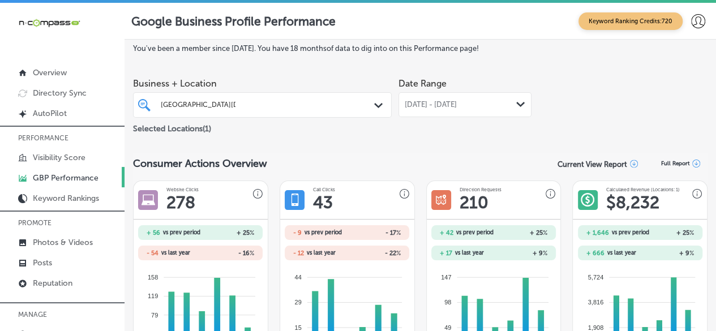
click at [273, 107] on div "Coast [DEMOGRAPHIC_DATA][GEOGRAPHIC_DATA][DEMOGRAPHIC_DATA]" at bounding box center [252, 105] width 185 height 12
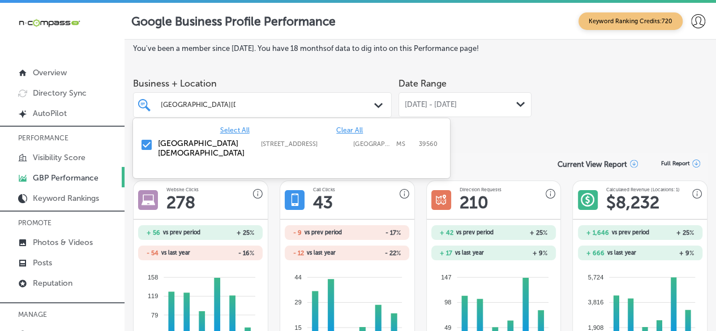
click at [364, 130] on div "Select All Clear All" at bounding box center [291, 130] width 317 height 8
click at [343, 133] on span "Clear All" at bounding box center [349, 130] width 27 height 8
click at [213, 105] on input "[GEOGRAPHIC_DATA][DEMOGRAPHIC_DATA]" at bounding box center [198, 105] width 75 height 8
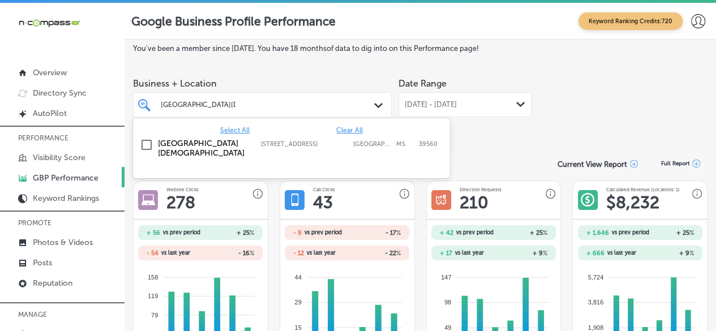
click at [213, 105] on input "[GEOGRAPHIC_DATA][DEMOGRAPHIC_DATA]" at bounding box center [198, 105] width 75 height 8
paste input "Dancin' Around Dance Studio"
click at [217, 159] on div "Dancin' Around Dance Studio [STREET_ADDRESS][GEOGRAPHIC_DATA][STREET_ADDRESS]" at bounding box center [292, 148] width 308 height 24
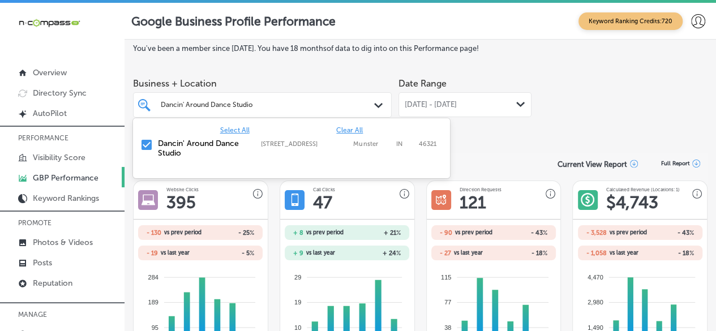
click at [261, 108] on div "Dancin' Around Dance Studio Dancin' Around Dance Studio" at bounding box center [252, 105] width 185 height 12
click at [344, 129] on span "Clear All" at bounding box center [349, 130] width 27 height 8
click at [239, 107] on input "Dancin' Around Dance Studio" at bounding box center [207, 105] width 93 height 8
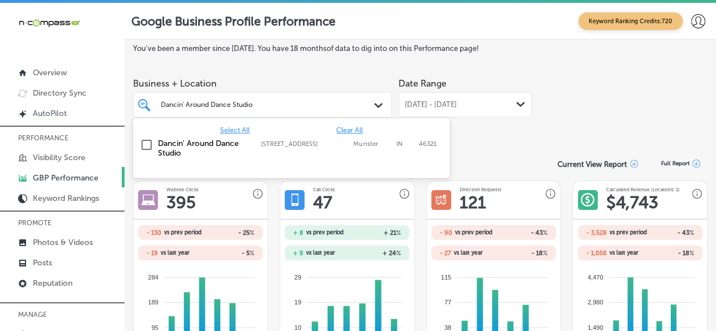
paste input "Northeast [US_STATE] Area Agency on Aging"
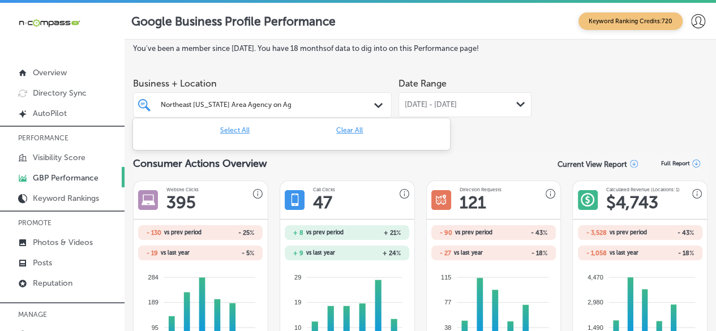
drag, startPoint x: 239, startPoint y: 102, endPoint x: 359, endPoint y: 107, distance: 120.2
click at [359, 106] on div "Northeast [US_STATE] Area Agency on Aging Northeast [US_STATE] Area Agency on A…" at bounding box center [262, 104] width 215 height 15
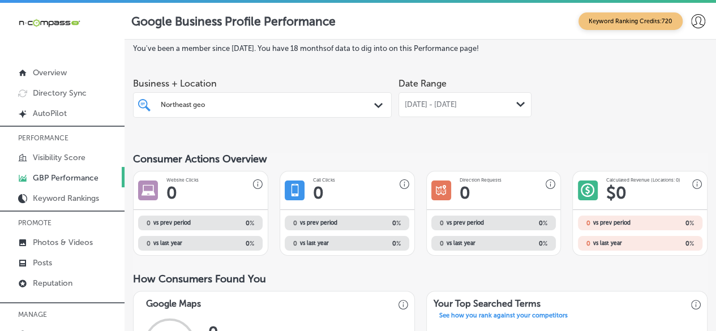
click at [262, 104] on div "Northeast geo Northeast geo" at bounding box center [252, 105] width 185 height 12
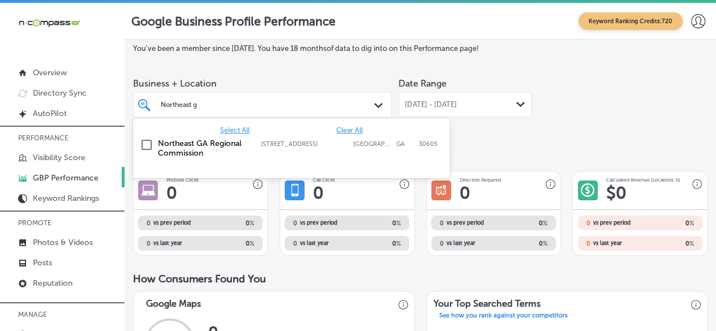
click at [242, 148] on label "Northeast GA Regional Commission" at bounding box center [204, 148] width 92 height 19
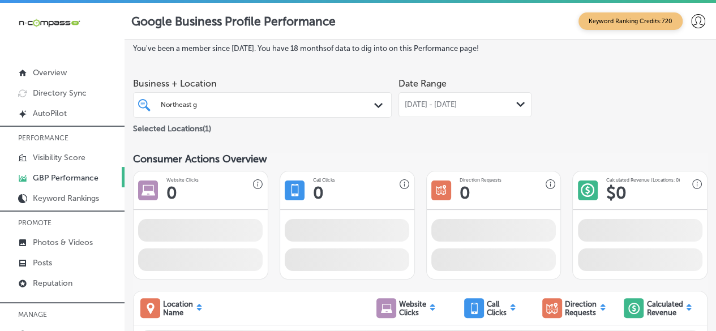
click at [515, 126] on div "Date Range [DATE] - [DATE] Path Created with Sketch." at bounding box center [465, 103] width 133 height 63
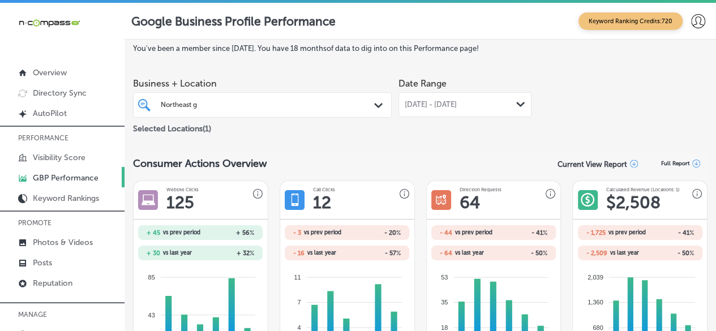
click at [309, 104] on div "Northeast g Northeast g" at bounding box center [252, 105] width 185 height 12
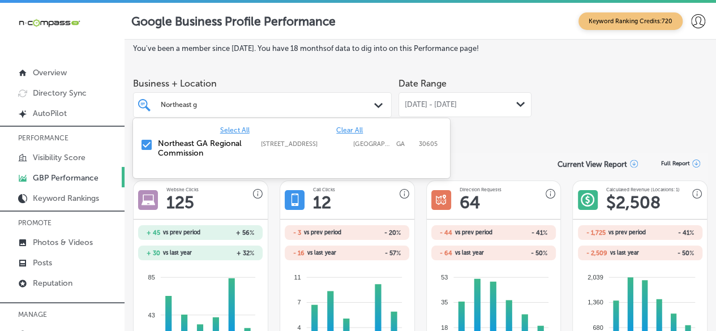
click at [347, 129] on span "Clear All" at bounding box center [349, 130] width 27 height 8
click at [165, 105] on input "Northeast g" at bounding box center [180, 105] width 38 height 8
click at [166, 105] on input "Northeast g" at bounding box center [180, 105] width 38 height 8
paste input "euroFiT Connections"
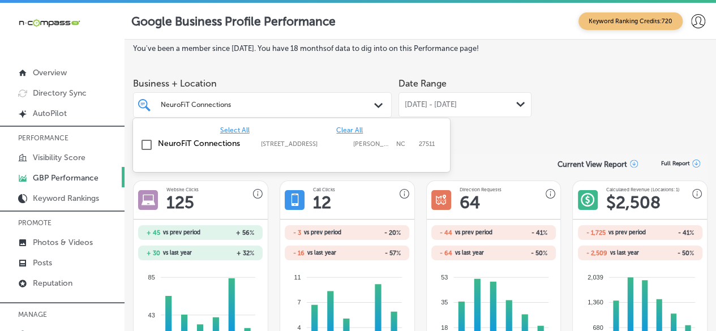
click at [215, 146] on label "NeuroFiT Connections" at bounding box center [204, 144] width 92 height 10
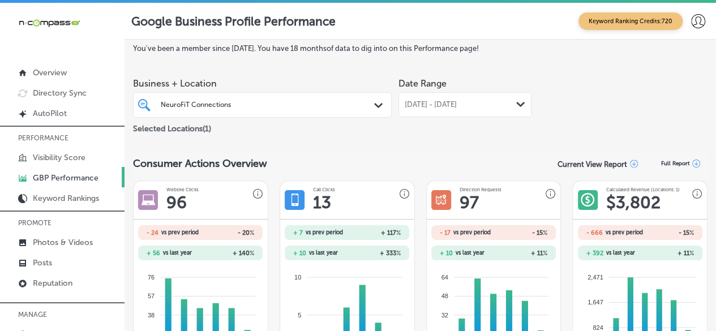
click at [275, 103] on div "NeuroFiT Connections NeuroFiT Connections" at bounding box center [252, 105] width 185 height 12
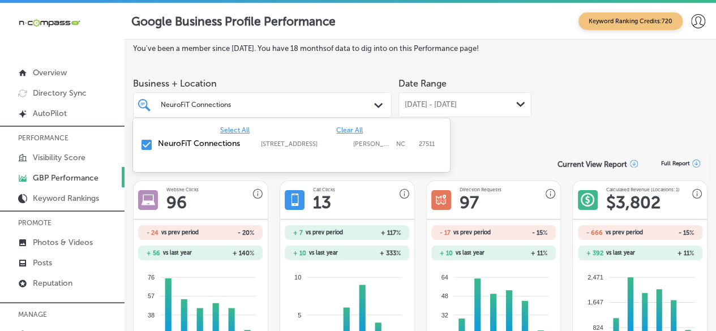
click at [347, 131] on span "Clear All" at bounding box center [349, 130] width 27 height 8
click at [214, 105] on input "NeuroFiT Connections" at bounding box center [197, 105] width 72 height 8
paste input "[GEOGRAPHIC_DATA]"
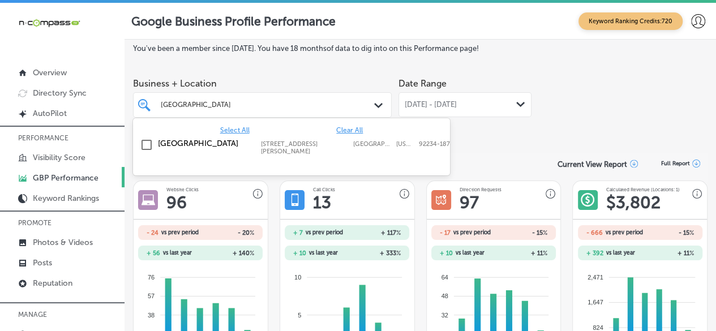
click at [214, 148] on label "[GEOGRAPHIC_DATA]" at bounding box center [204, 144] width 92 height 10
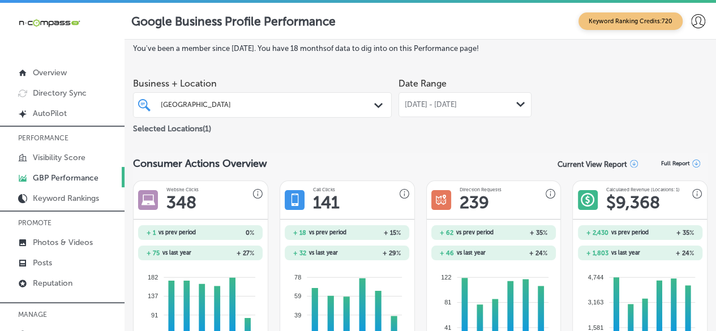
click at [322, 108] on div "[GEOGRAPHIC_DATA]" at bounding box center [252, 105] width 185 height 12
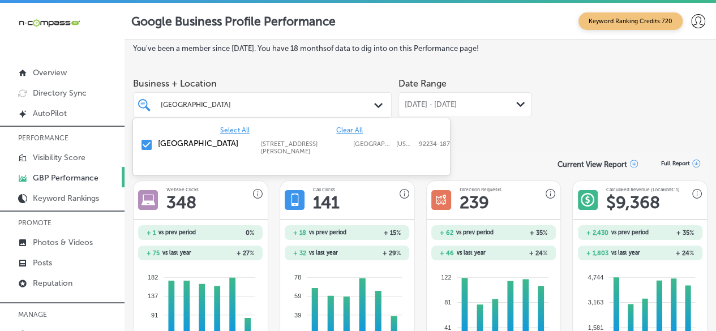
click at [353, 131] on span "Clear All" at bounding box center [349, 130] width 27 height 8
click at [210, 96] on div "[GEOGRAPHIC_DATA] Path Created with Sketch." at bounding box center [262, 104] width 259 height 25
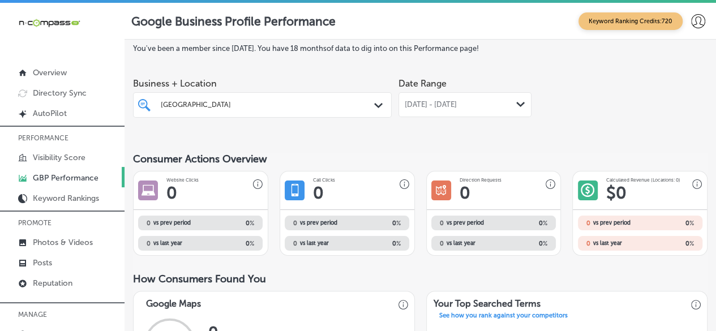
click at [212, 102] on input "[GEOGRAPHIC_DATA]" at bounding box center [206, 105] width 91 height 8
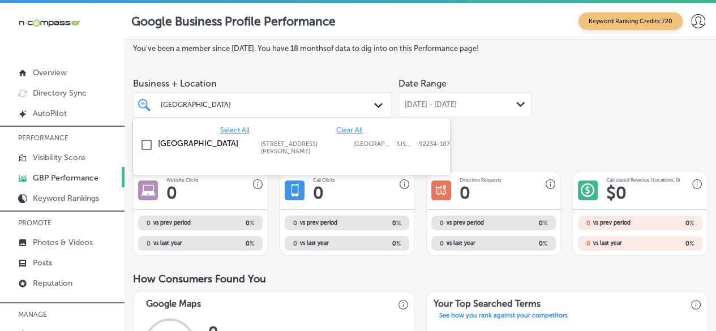
click at [212, 102] on input "[GEOGRAPHIC_DATA]" at bounding box center [206, 105] width 91 height 8
paste input "Island Dog Pet Spa"
click at [212, 153] on div "Island Dog Pet Spa [STREET_ADDRESS][US_STATE][US_STATE] [STREET_ADDRESS][US_STA…" at bounding box center [292, 146] width 308 height 21
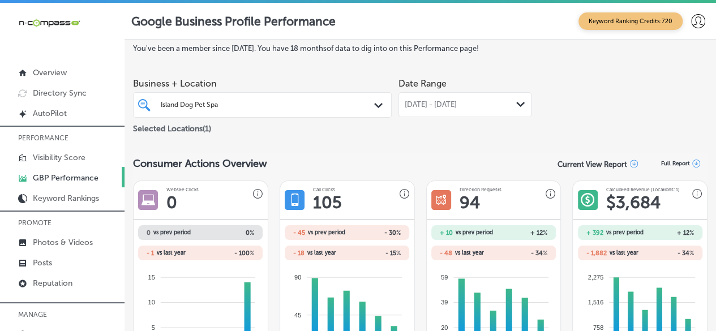
click at [217, 104] on input "Island Dog Pet Spa" at bounding box center [191, 105] width 60 height 8
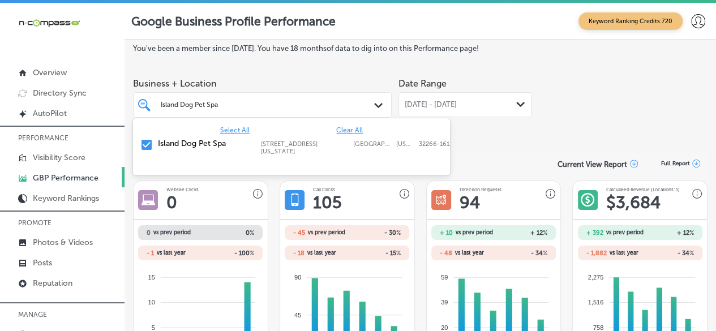
click at [217, 106] on input "Island Dog Pet Spa" at bounding box center [191, 105] width 60 height 8
click at [358, 130] on span "Clear All" at bounding box center [349, 130] width 27 height 8
paste input "MyVet Chesapeake"
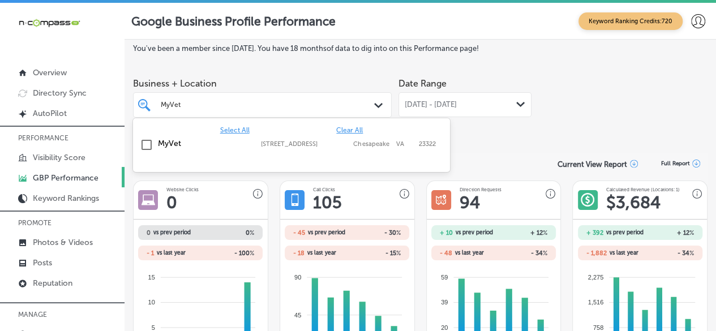
click at [161, 145] on label "MyVet" at bounding box center [204, 144] width 92 height 10
click at [527, 134] on div "Date Range [DATE] - [DATE] Path Created with Sketch." at bounding box center [465, 103] width 133 height 63
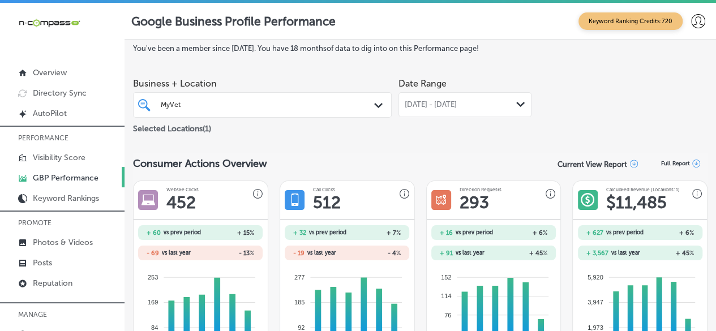
click at [263, 99] on div "MyVet MyVet" at bounding box center [252, 105] width 185 height 12
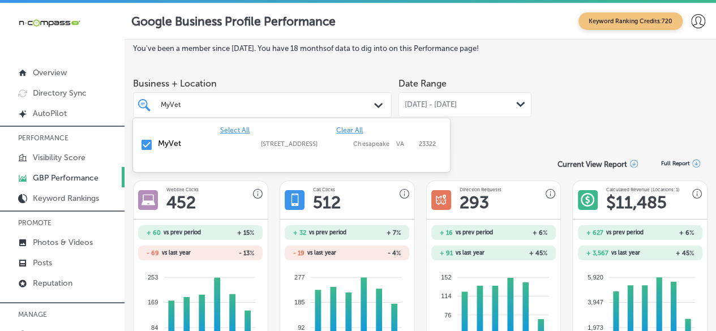
click at [356, 130] on span "Clear All" at bounding box center [349, 130] width 27 height 8
click at [176, 106] on input "MyVet" at bounding box center [171, 105] width 21 height 8
click at [175, 106] on input "MyVet" at bounding box center [171, 105] width 21 height 8
paste input "cGee Veterinary Service LLC"
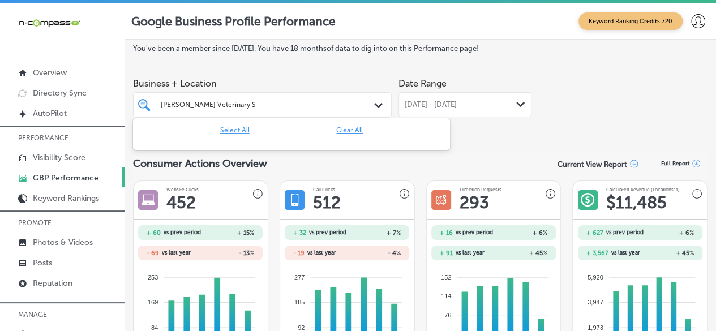
drag, startPoint x: 223, startPoint y: 104, endPoint x: 350, endPoint y: 99, distance: 127.5
click at [350, 99] on div "[PERSON_NAME] Veterinary Service LLC [PERSON_NAME] Veterinary Service LLC" at bounding box center [262, 104] width 215 height 15
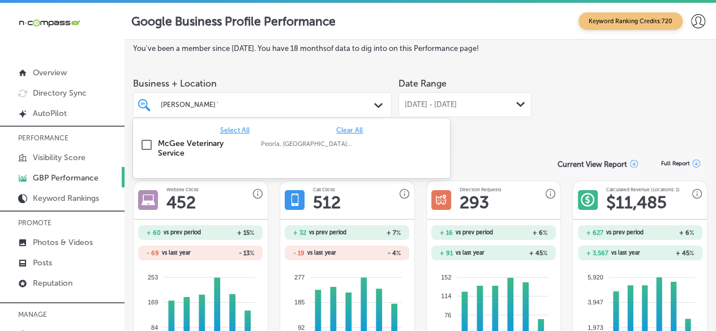
click at [204, 155] on label "McGee Veterinary Service" at bounding box center [204, 148] width 92 height 19
click at [487, 130] on div "Date Range [DATE] - [DATE] Path Created with Sketch." at bounding box center [465, 103] width 133 height 63
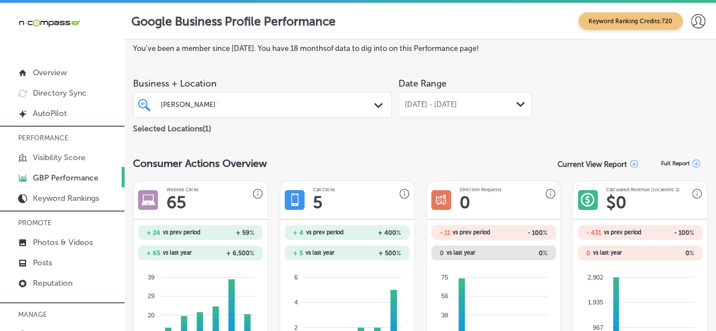
click at [295, 109] on div "[PERSON_NAME] Veterinary [PERSON_NAME] Veterinary" at bounding box center [252, 105] width 185 height 12
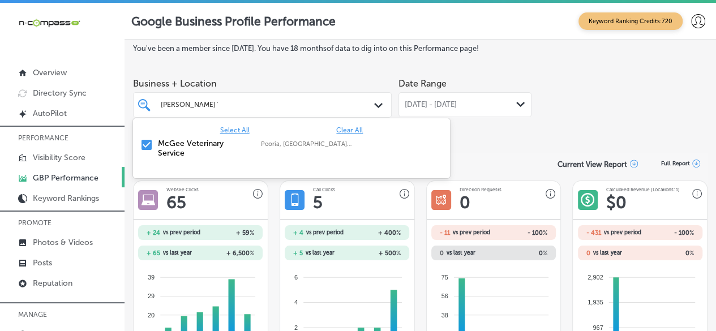
click at [364, 129] on div "Select All Clear All" at bounding box center [291, 130] width 317 height 8
click at [345, 131] on span "Clear All" at bounding box center [349, 130] width 27 height 8
click at [190, 107] on input "[PERSON_NAME] Veterinary" at bounding box center [189, 105] width 57 height 8
click at [189, 107] on input "[PERSON_NAME] Veterinary" at bounding box center [189, 105] width 57 height 8
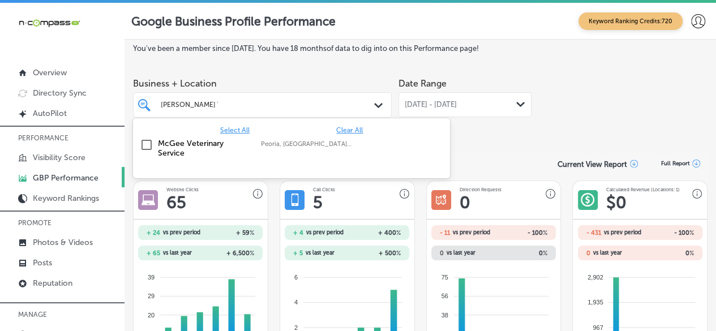
paste input "Spine of Life Upper Cervical [MEDICAL_DATA]"
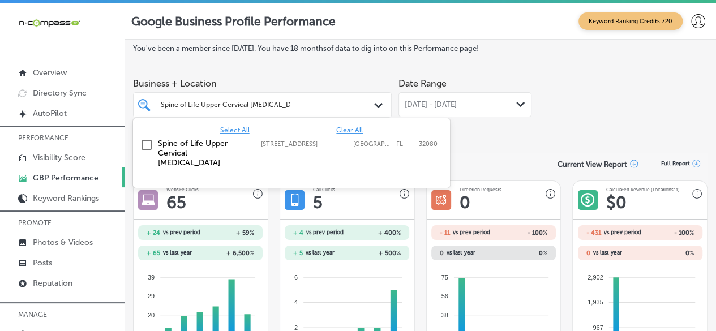
click at [199, 156] on label "Spine of Life Upper Cervical [MEDICAL_DATA]" at bounding box center [204, 153] width 92 height 29
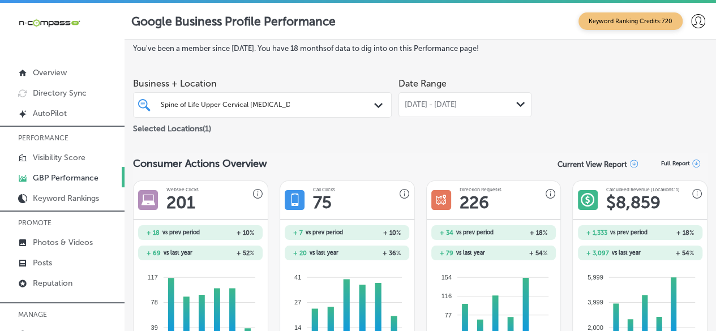
click at [236, 105] on input "Spine of Life Upper Cervical [MEDICAL_DATA]" at bounding box center [225, 105] width 129 height 8
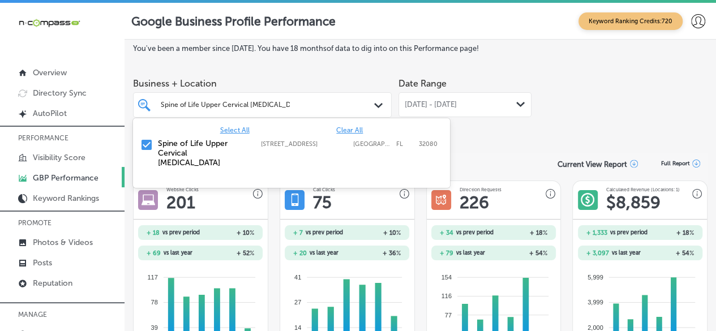
click at [347, 129] on span "Clear All" at bounding box center [349, 130] width 27 height 8
click at [264, 108] on input "Spine of Life Upper Cervical [MEDICAL_DATA]" at bounding box center [225, 105] width 129 height 8
paste input "Zivel - Performance & Recovery [GEOGRAPHIC_DATA]"
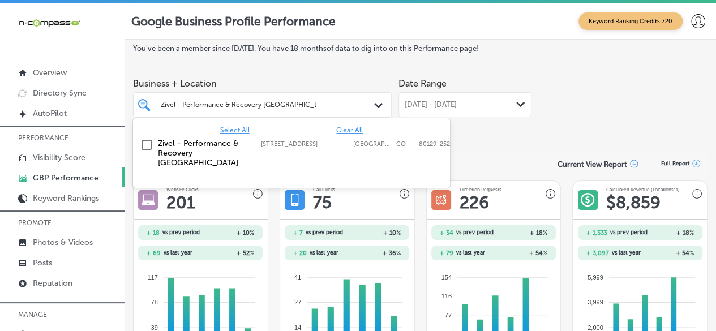
click at [225, 155] on label "Zivel - Performance & Recovery [GEOGRAPHIC_DATA]" at bounding box center [204, 153] width 92 height 29
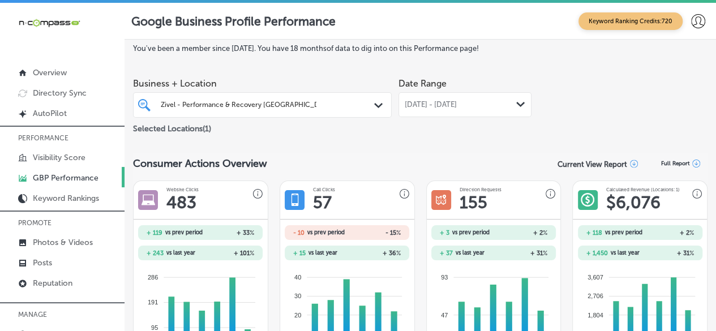
click at [254, 101] on input "Zivel - Performance & Recovery [GEOGRAPHIC_DATA]" at bounding box center [239, 105] width 156 height 8
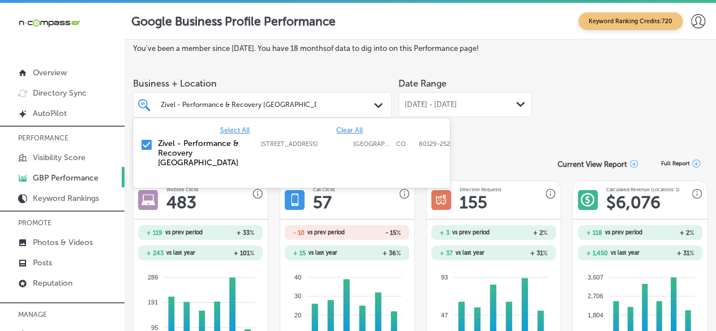
click at [347, 129] on span "Clear All" at bounding box center [349, 130] width 27 height 8
click at [269, 114] on div "Zivel - Performance & Recovery Highlands Ranch Zivel - Performance & Recovery […" at bounding box center [262, 104] width 259 height 25
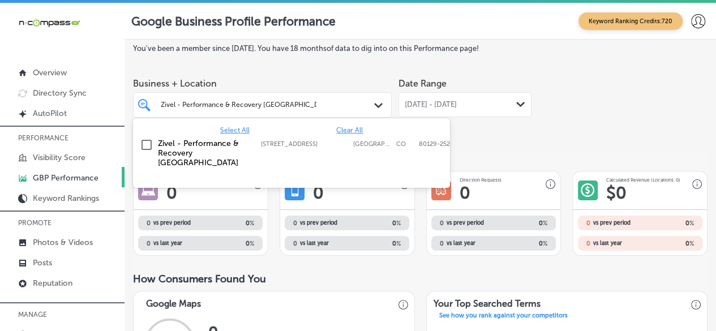
click at [270, 105] on input "Zivel - Performance & Recovery [GEOGRAPHIC_DATA]" at bounding box center [239, 105] width 156 height 8
paste input "Spa on [PERSON_NAME]"
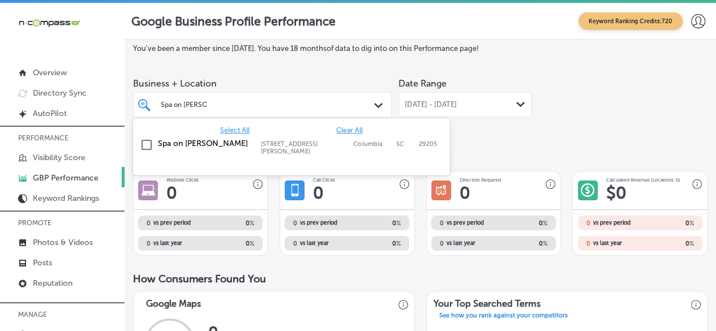
click at [195, 162] on div at bounding box center [291, 169] width 317 height 14
click at [215, 146] on label "Spa on [PERSON_NAME]" at bounding box center [204, 144] width 92 height 10
type input "Spa on [PERSON_NAME]"
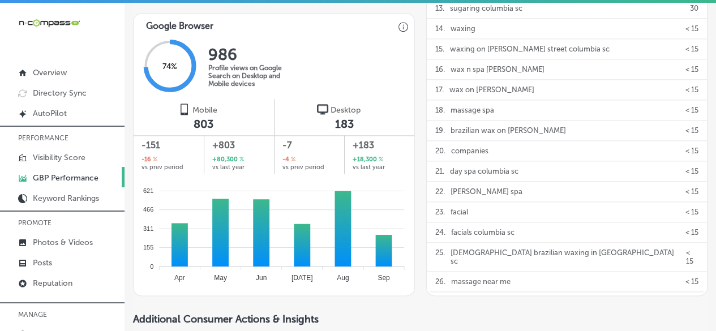
scroll to position [680, 0]
